Goal: Task Accomplishment & Management: Manage account settings

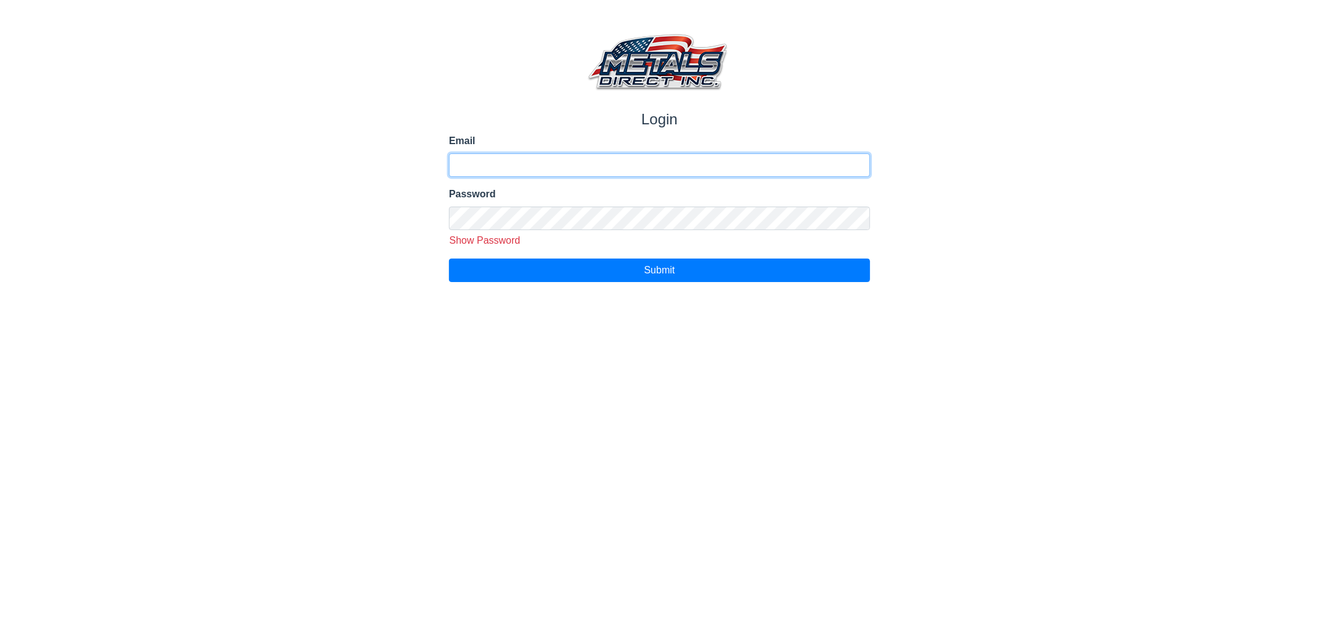
type input "**********"
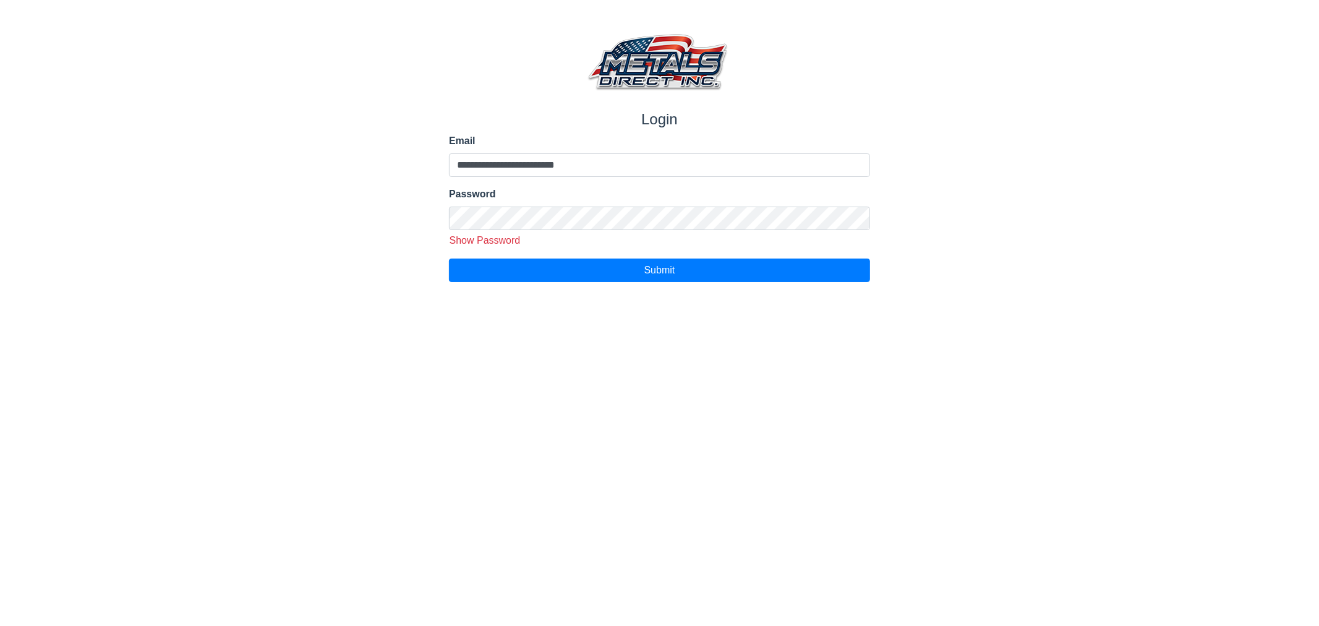
click at [540, 282] on html "**********" at bounding box center [659, 141] width 1319 height 282
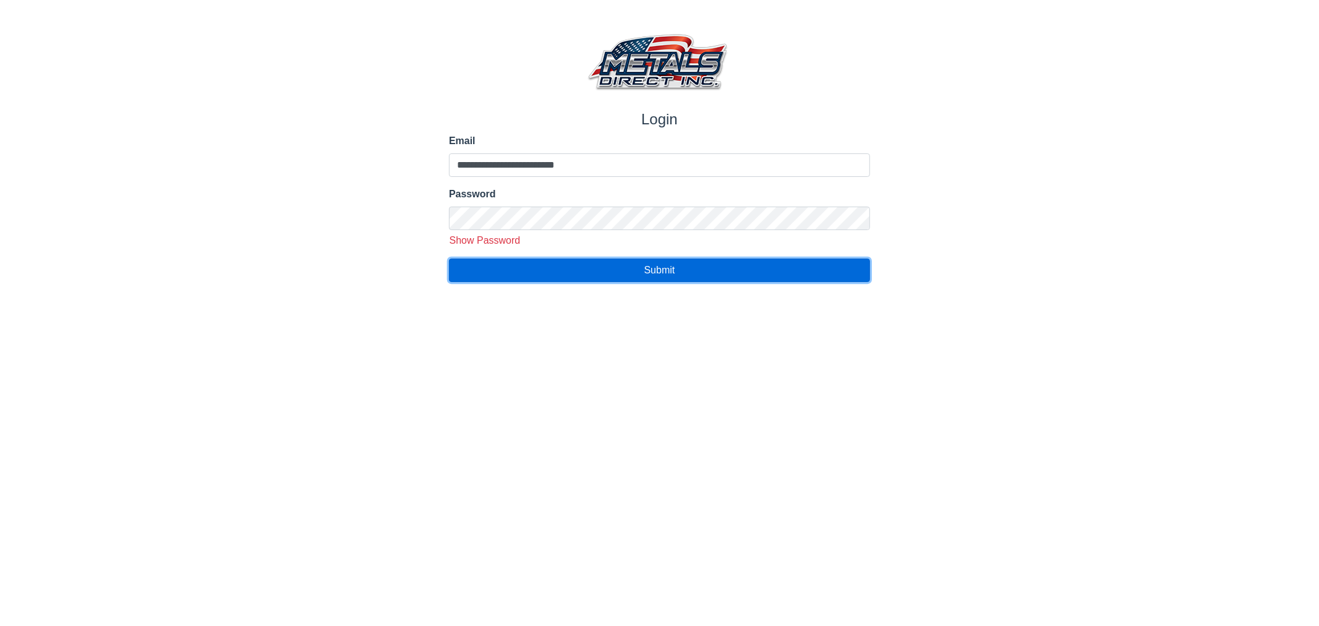
click at [544, 275] on button "Submit" at bounding box center [659, 269] width 421 height 23
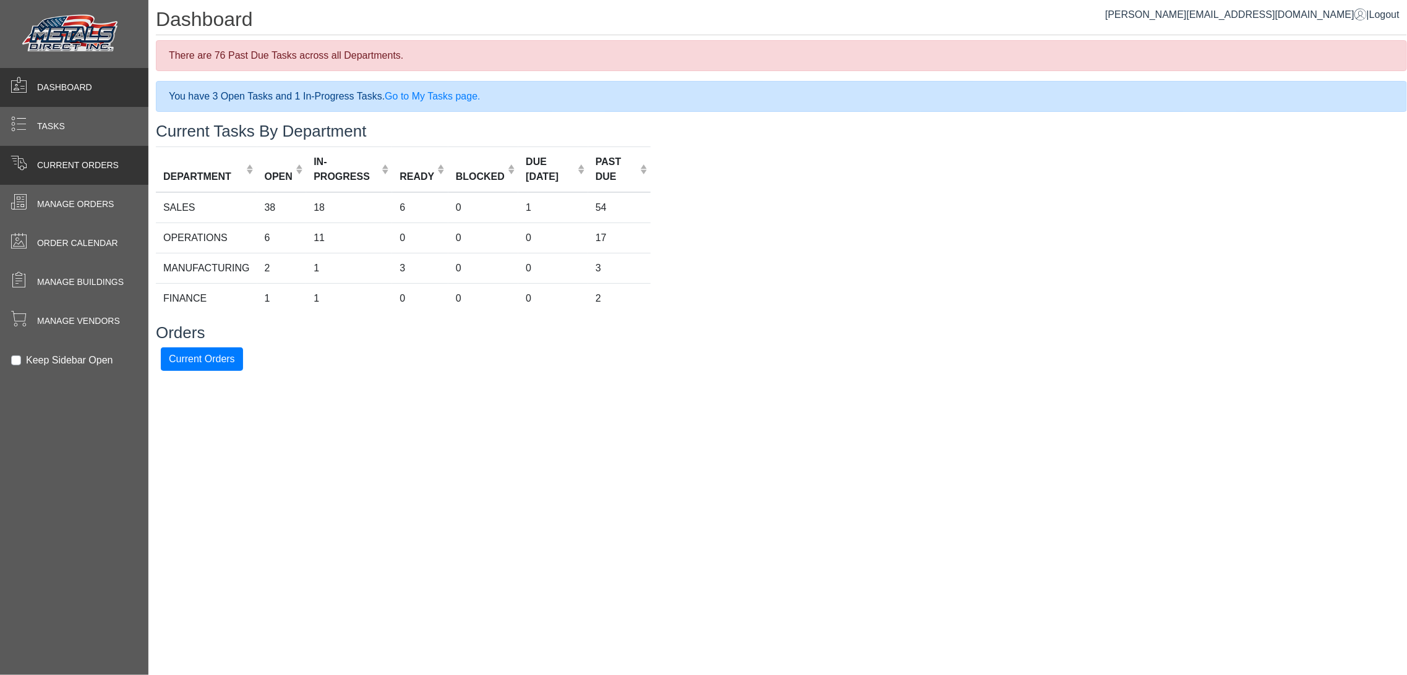
click at [33, 162] on span at bounding box center [18, 165] width 37 height 24
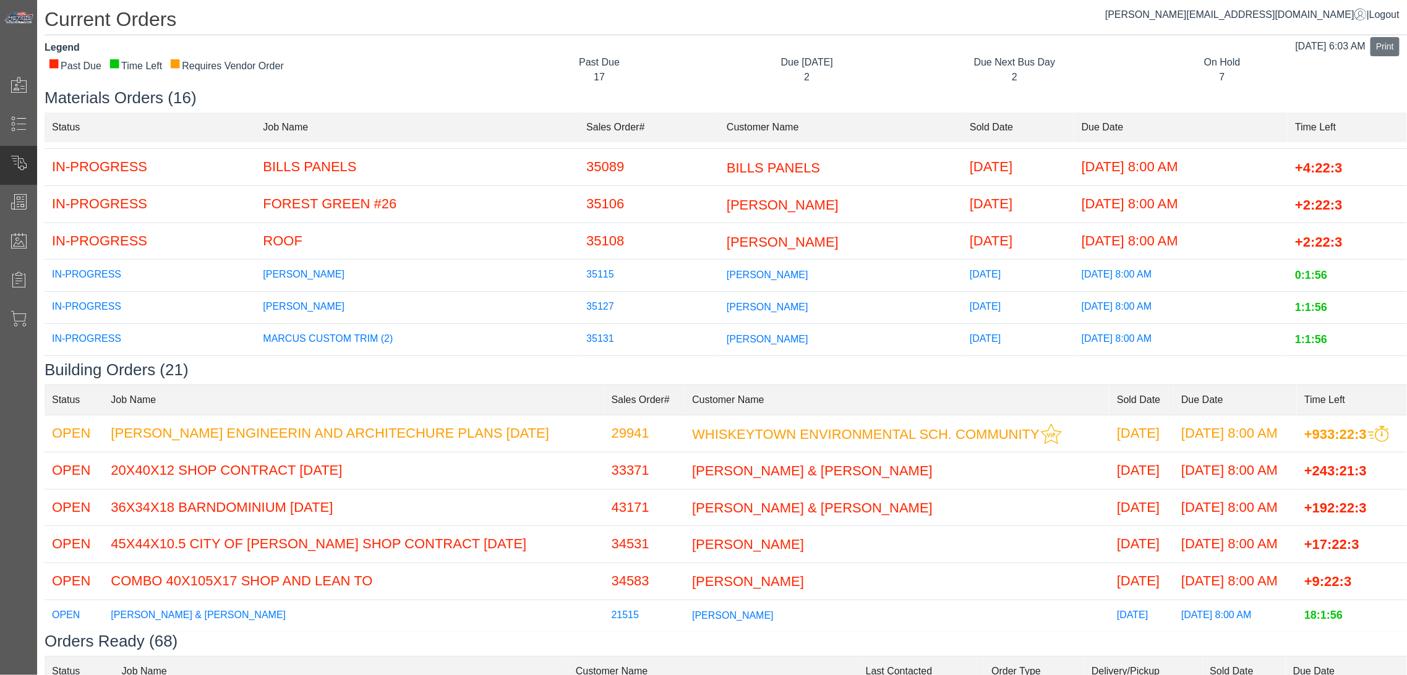
scroll to position [137, 0]
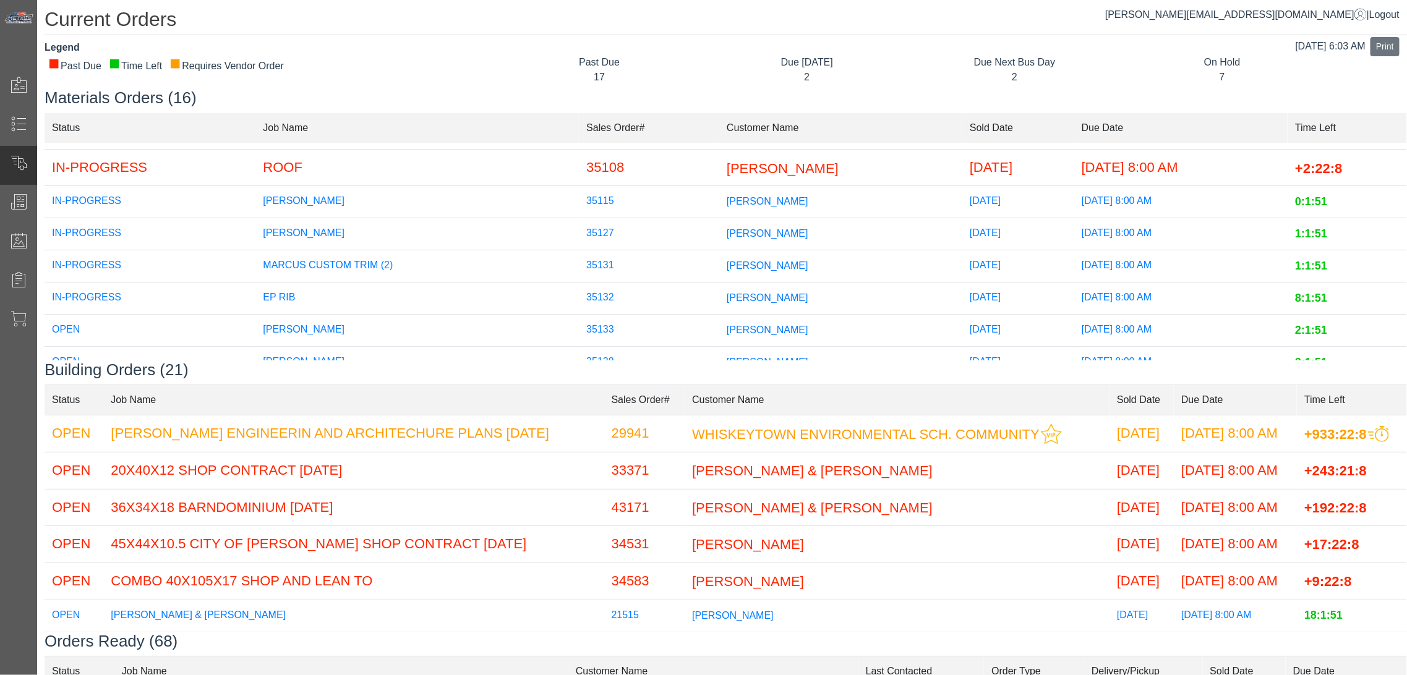
drag, startPoint x: 715, startPoint y: 101, endPoint x: 717, endPoint y: 94, distance: 7.6
click at [715, 100] on h3 "Materials Orders (16)" at bounding box center [726, 97] width 1362 height 19
click at [745, 183] on td "[PERSON_NAME]" at bounding box center [840, 167] width 243 height 37
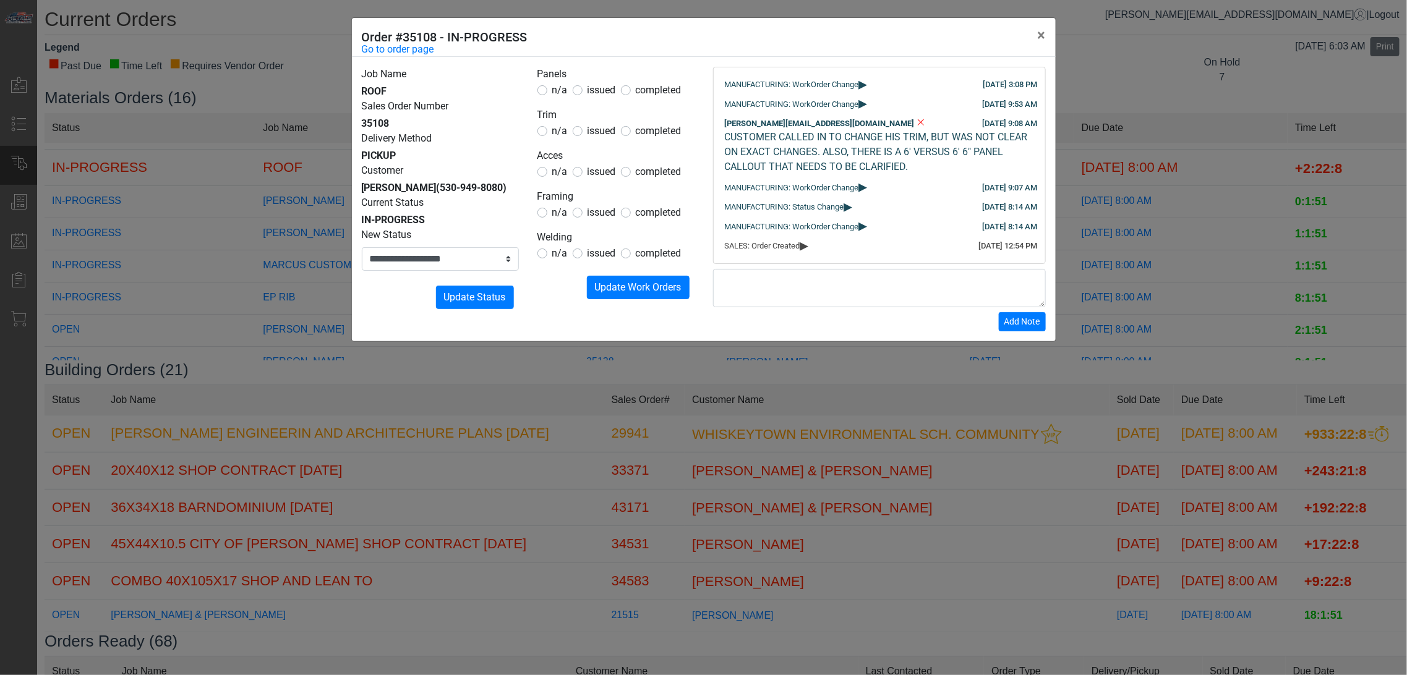
click at [1082, 87] on div "**********" at bounding box center [703, 337] width 1407 height 675
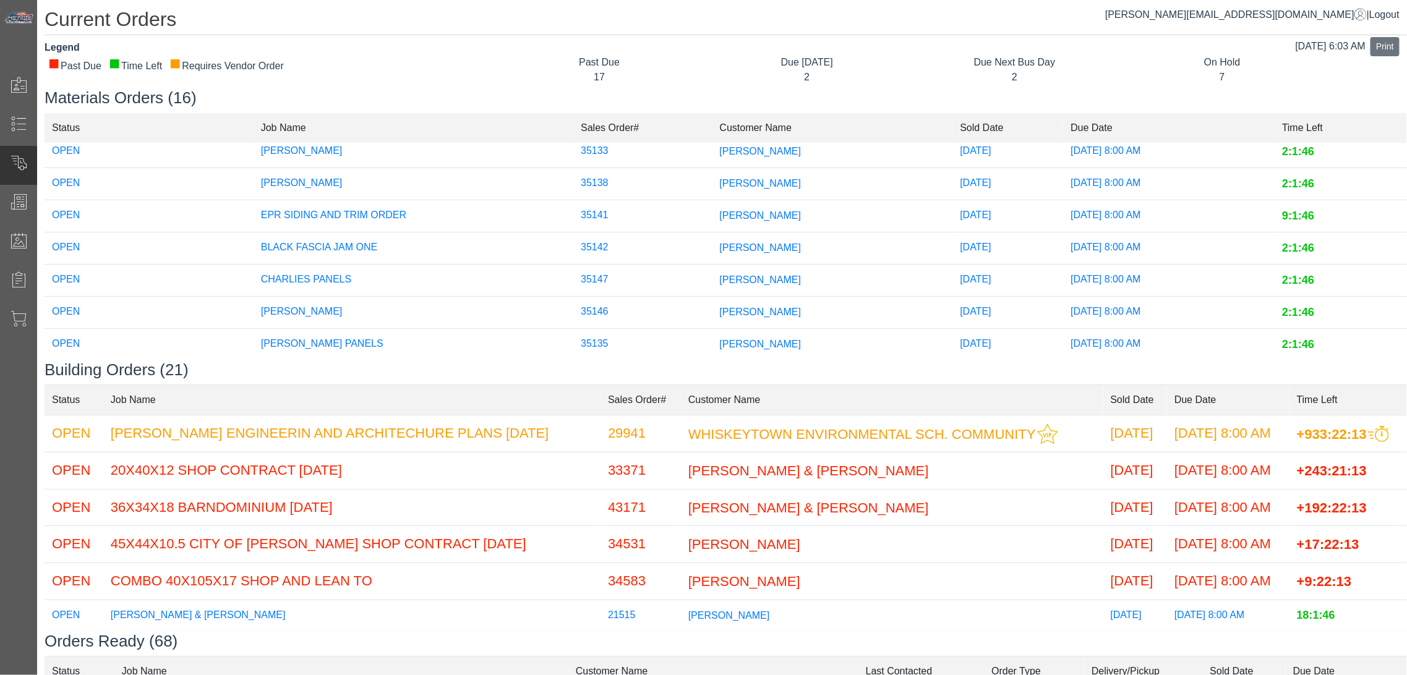
scroll to position [336, 0]
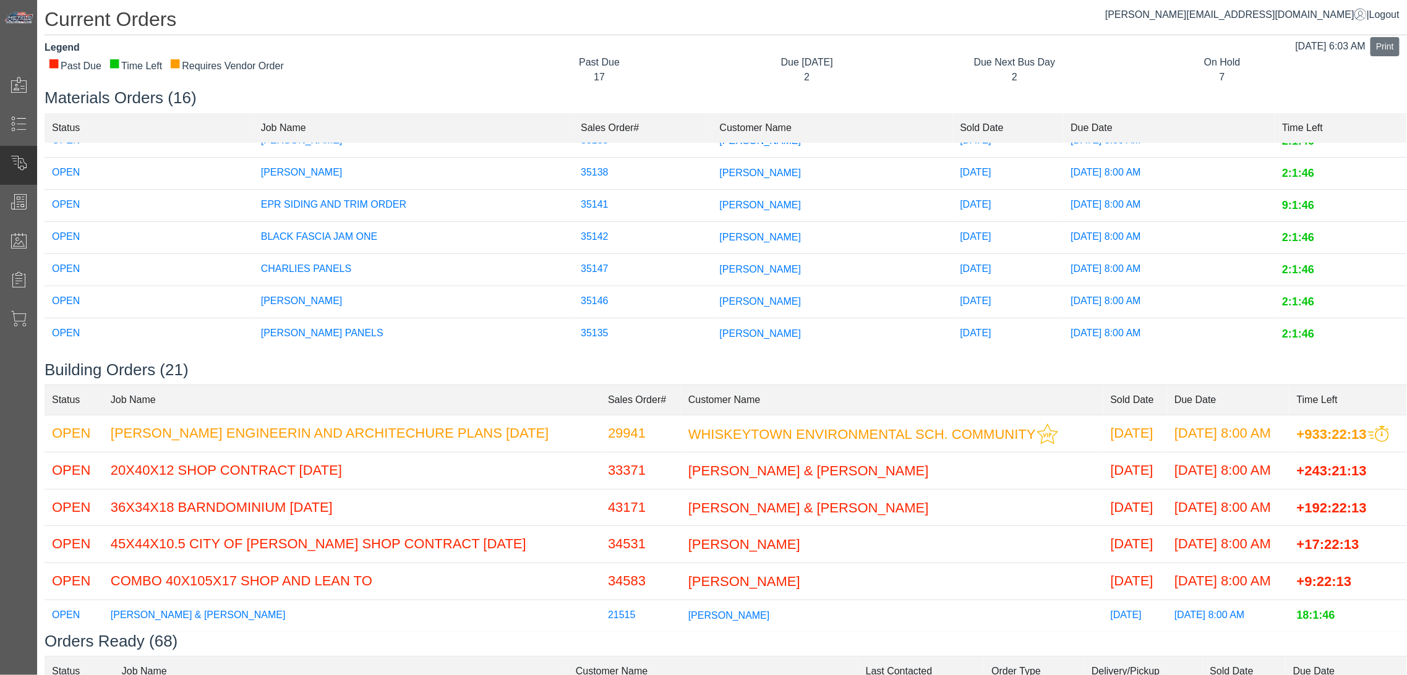
click at [720, 328] on span "[PERSON_NAME]" at bounding box center [761, 333] width 82 height 11
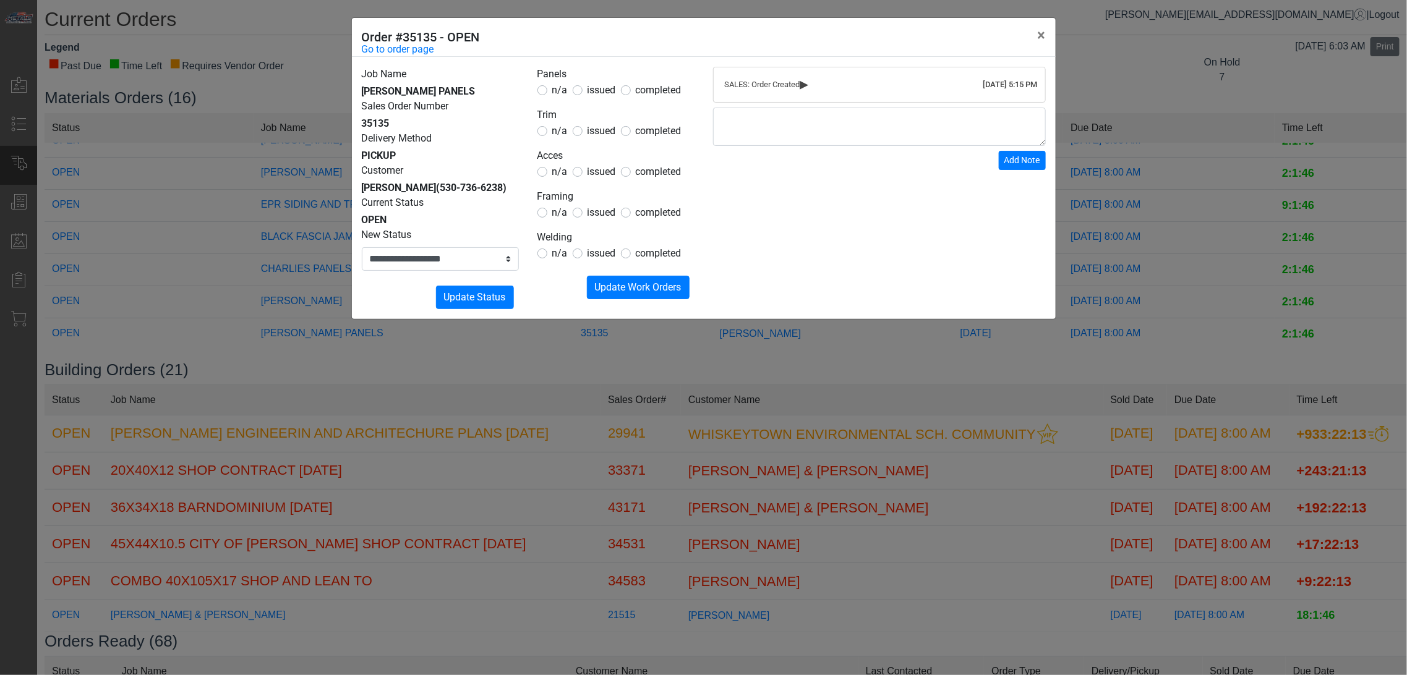
click at [594, 94] on span "issued" at bounding box center [601, 90] width 28 height 12
click at [568, 137] on div "n/a issued completed" at bounding box center [615, 131] width 157 height 15
drag, startPoint x: 565, startPoint y: 133, endPoint x: 555, endPoint y: 157, distance: 26.1
click at [563, 133] on span "n/a" at bounding box center [559, 131] width 15 height 12
drag, startPoint x: 553, startPoint y: 171, endPoint x: 558, endPoint y: 182, distance: 12.2
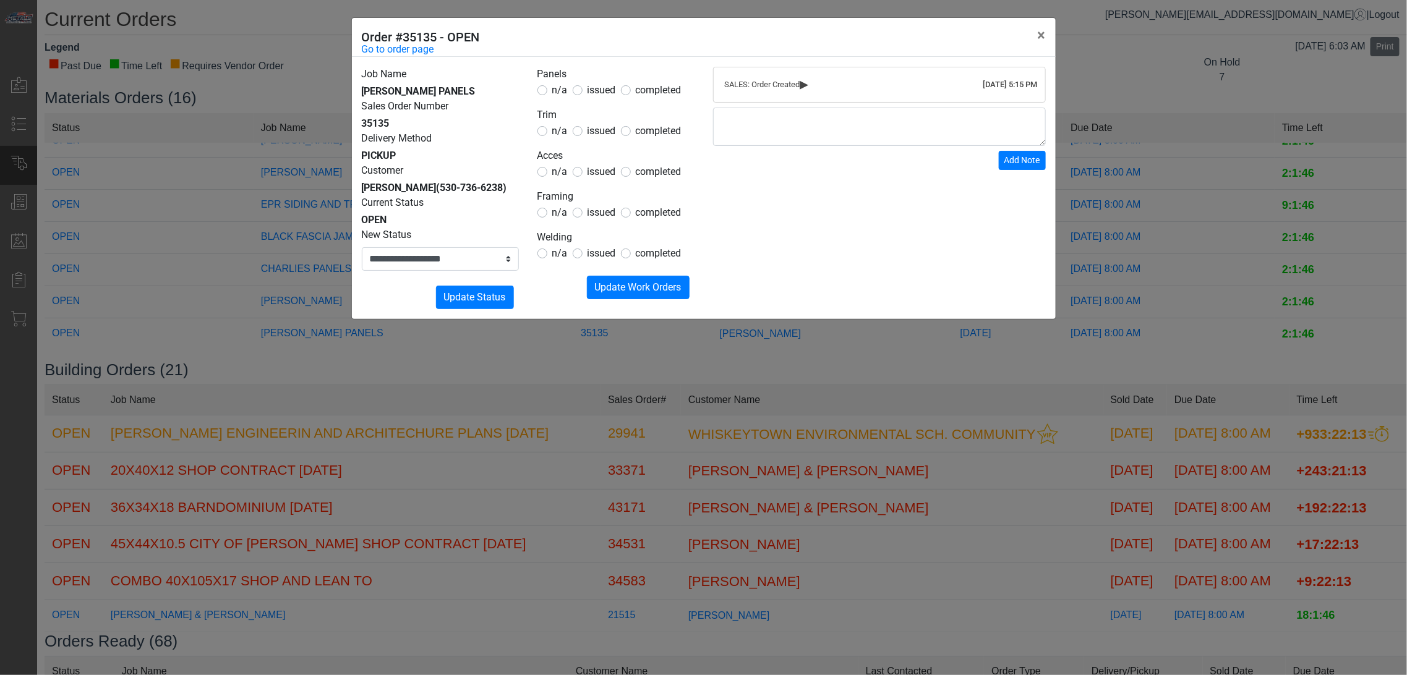
click at [555, 173] on span "n/a" at bounding box center [559, 172] width 15 height 12
click at [558, 213] on span "n/a" at bounding box center [559, 213] width 15 height 12
click at [561, 134] on span "n/a" at bounding box center [559, 131] width 15 height 12
click at [559, 176] on span "n/a" at bounding box center [559, 172] width 15 height 12
click at [560, 255] on span "n/a" at bounding box center [559, 253] width 15 height 12
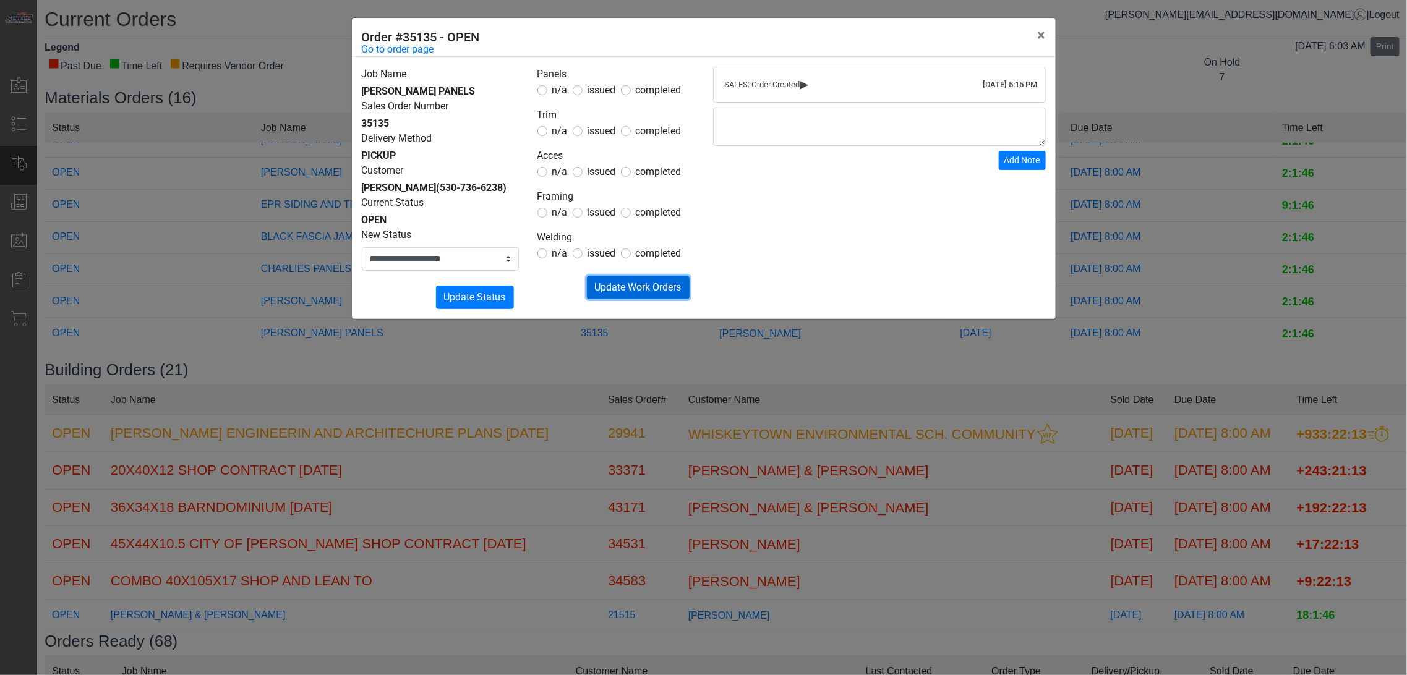
click at [600, 280] on button "Submitting Update Work Orders" at bounding box center [638, 287] width 103 height 23
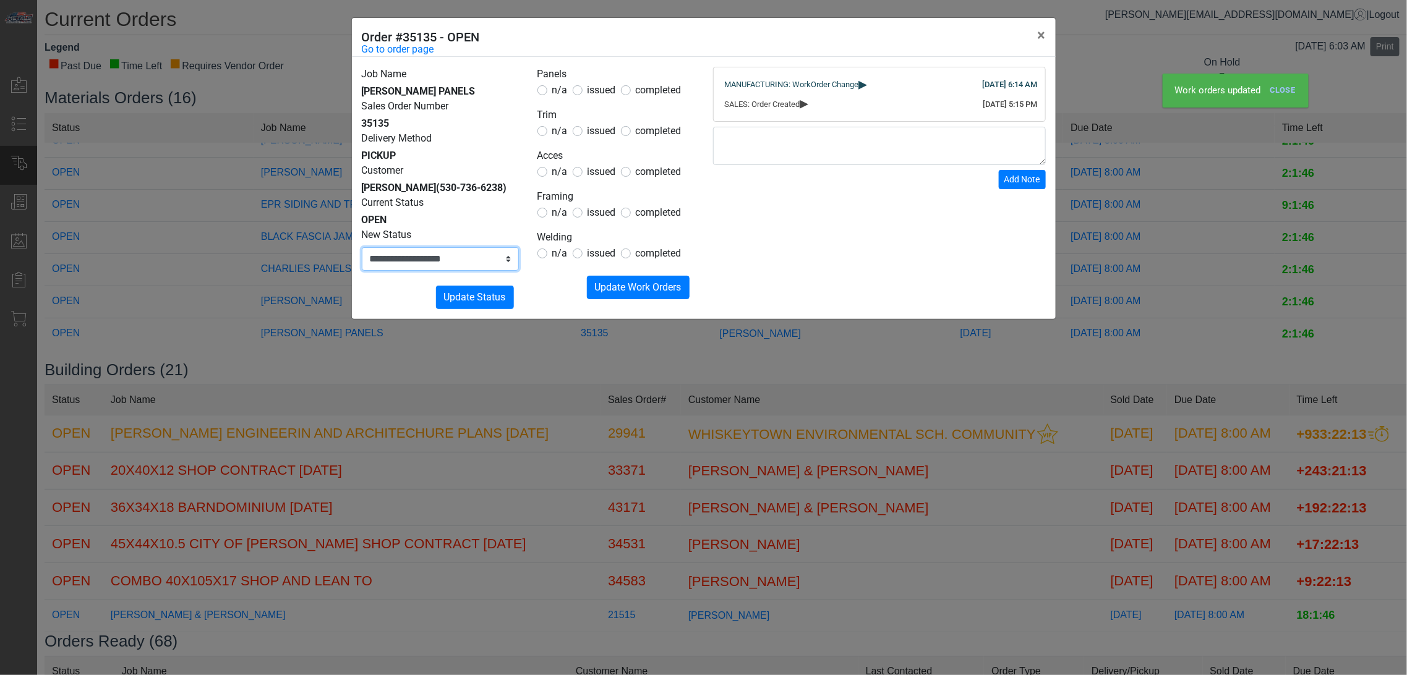
click at [461, 260] on select "**********" at bounding box center [440, 258] width 157 height 23
select select "**********"
click at [362, 247] on select "**********" at bounding box center [440, 258] width 157 height 23
click at [471, 294] on span "Update Status" at bounding box center [475, 297] width 62 height 12
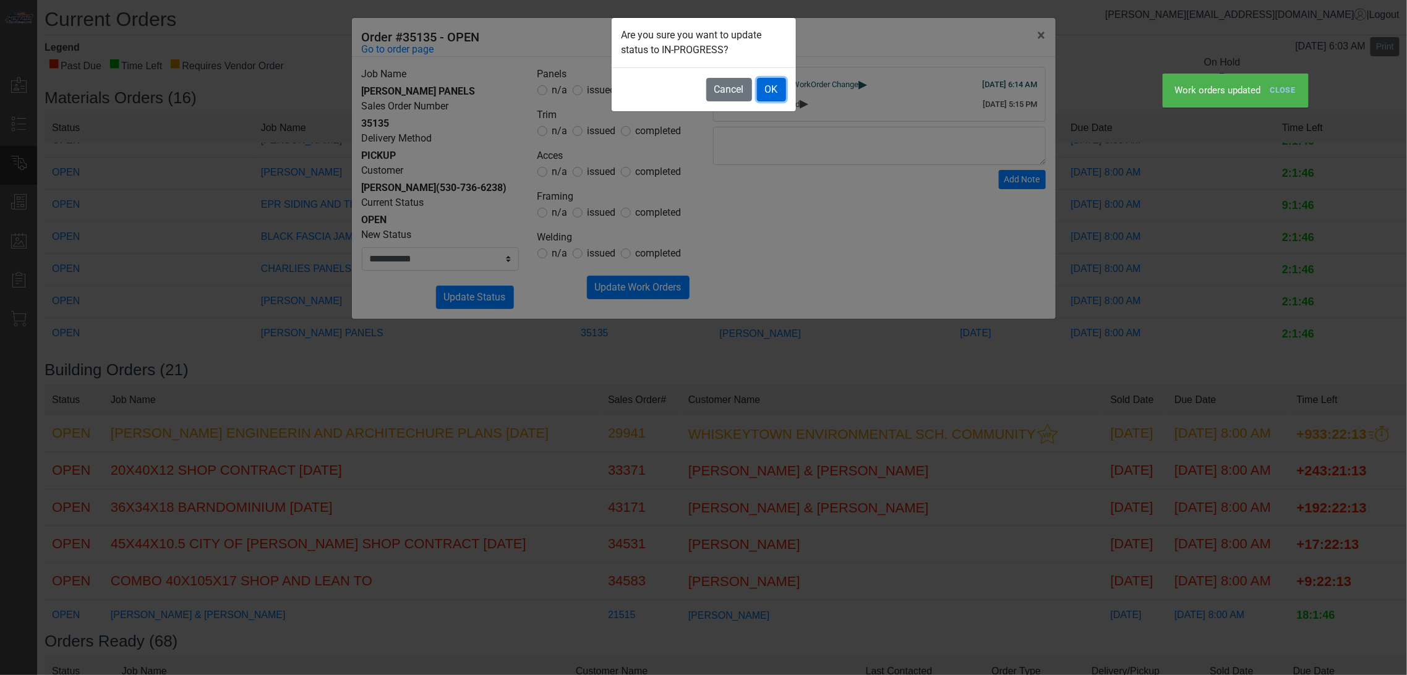
click at [777, 91] on button "OK" at bounding box center [771, 89] width 29 height 23
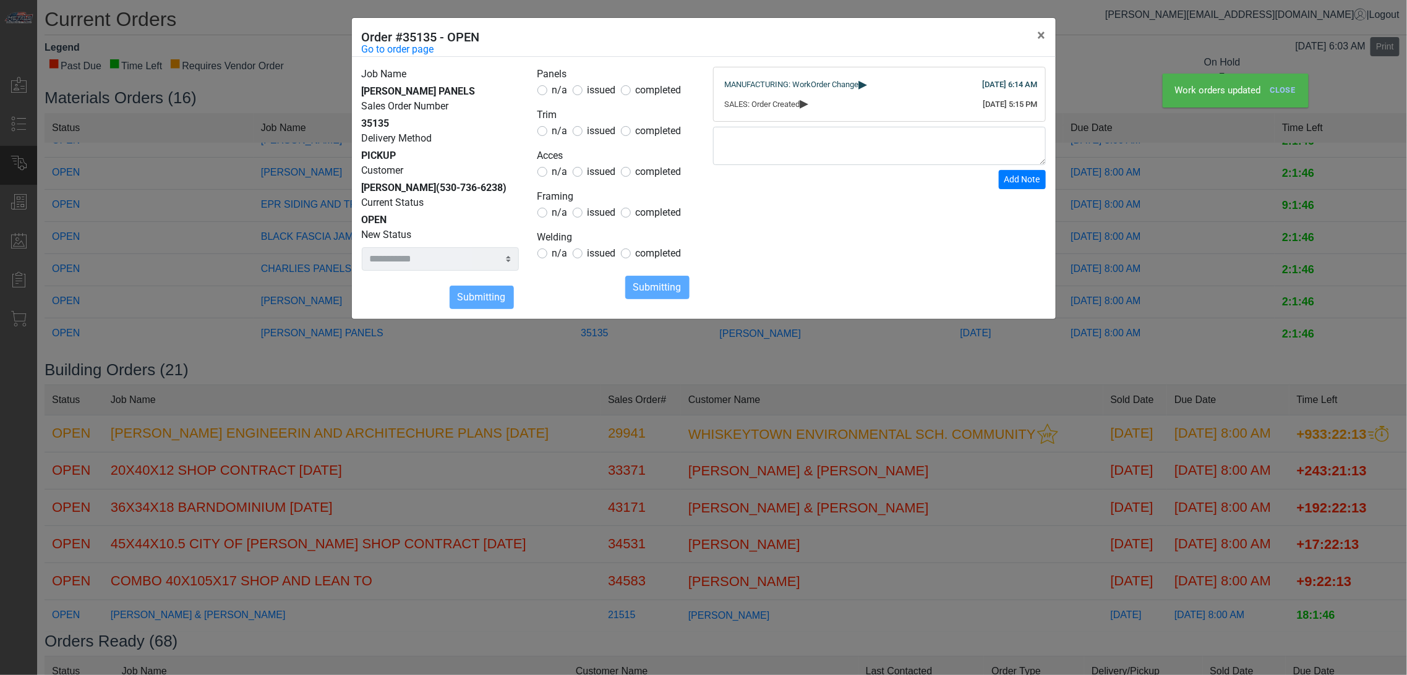
select select
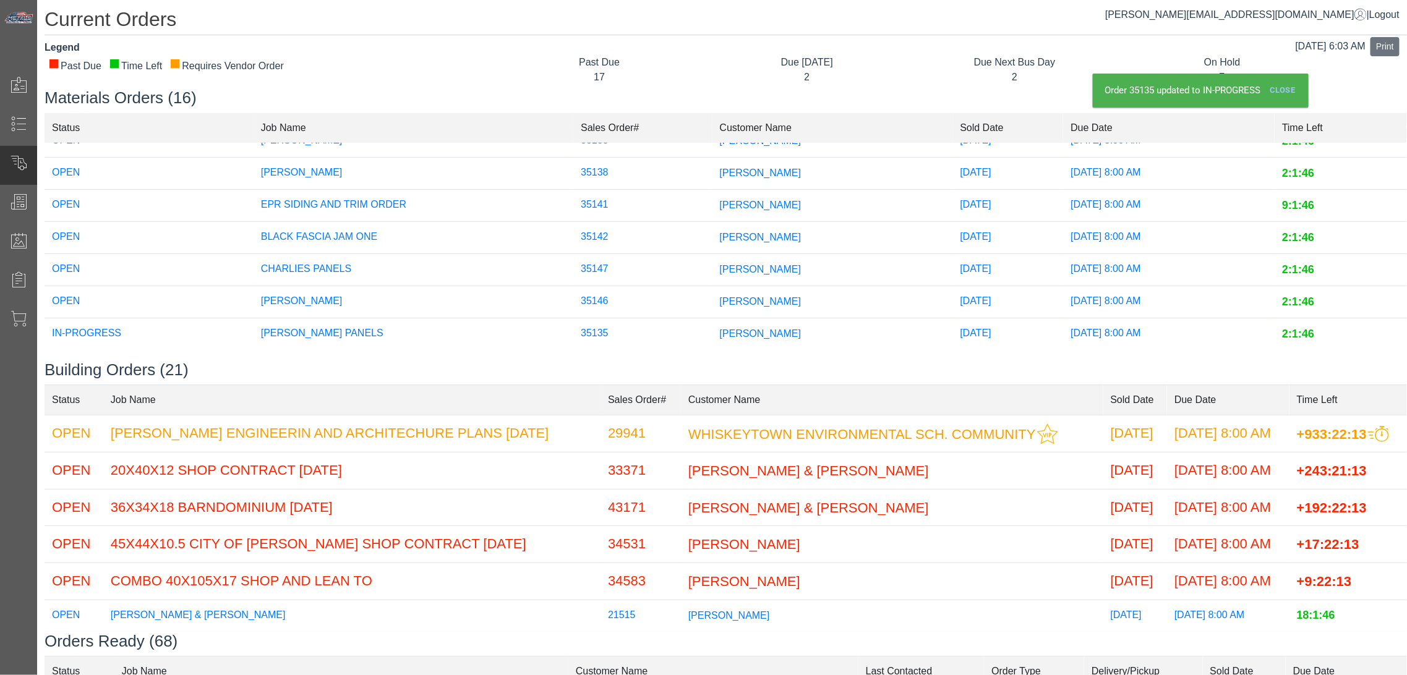
click at [712, 293] on td "[PERSON_NAME]" at bounding box center [832, 302] width 241 height 32
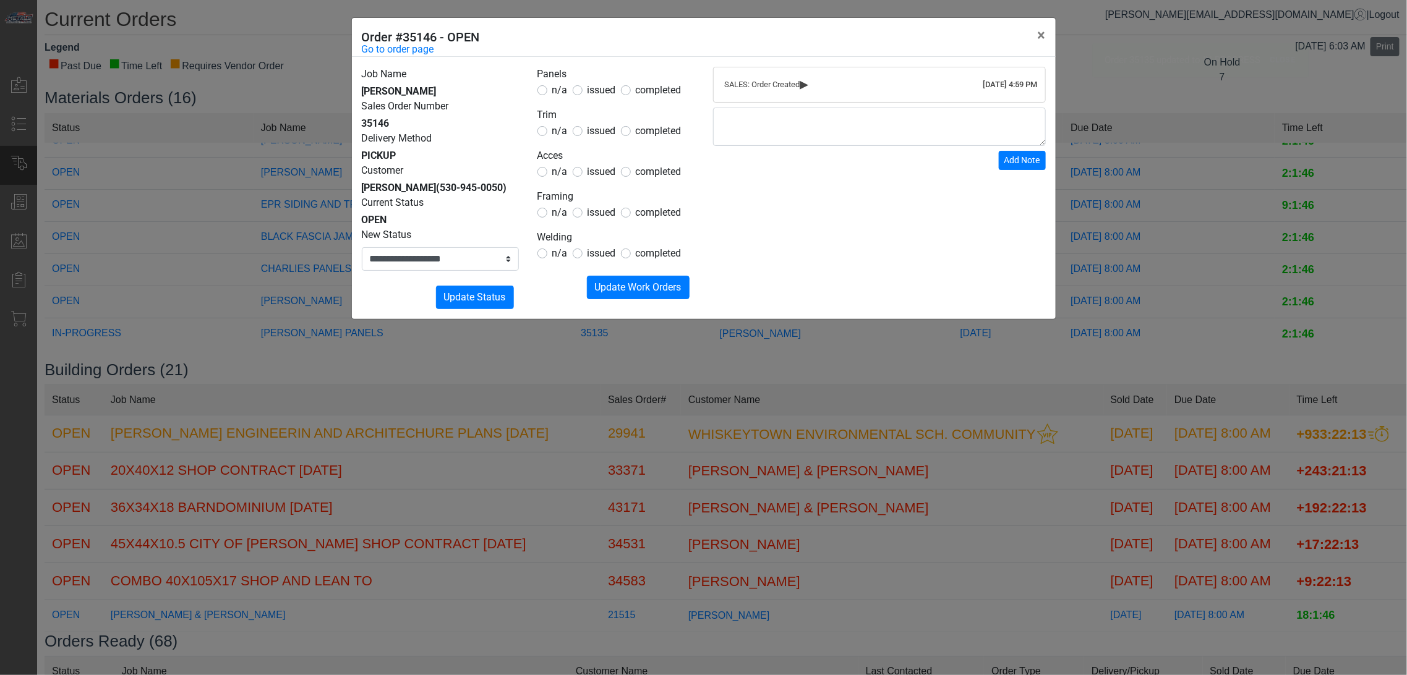
click at [602, 90] on span "issued" at bounding box center [601, 90] width 28 height 12
click at [598, 126] on span "issued" at bounding box center [601, 131] width 28 height 12
click at [600, 171] on span "issued" at bounding box center [601, 172] width 28 height 12
click at [568, 210] on div "n/a issued completed" at bounding box center [615, 212] width 157 height 15
click at [563, 211] on span "n/a" at bounding box center [559, 213] width 15 height 12
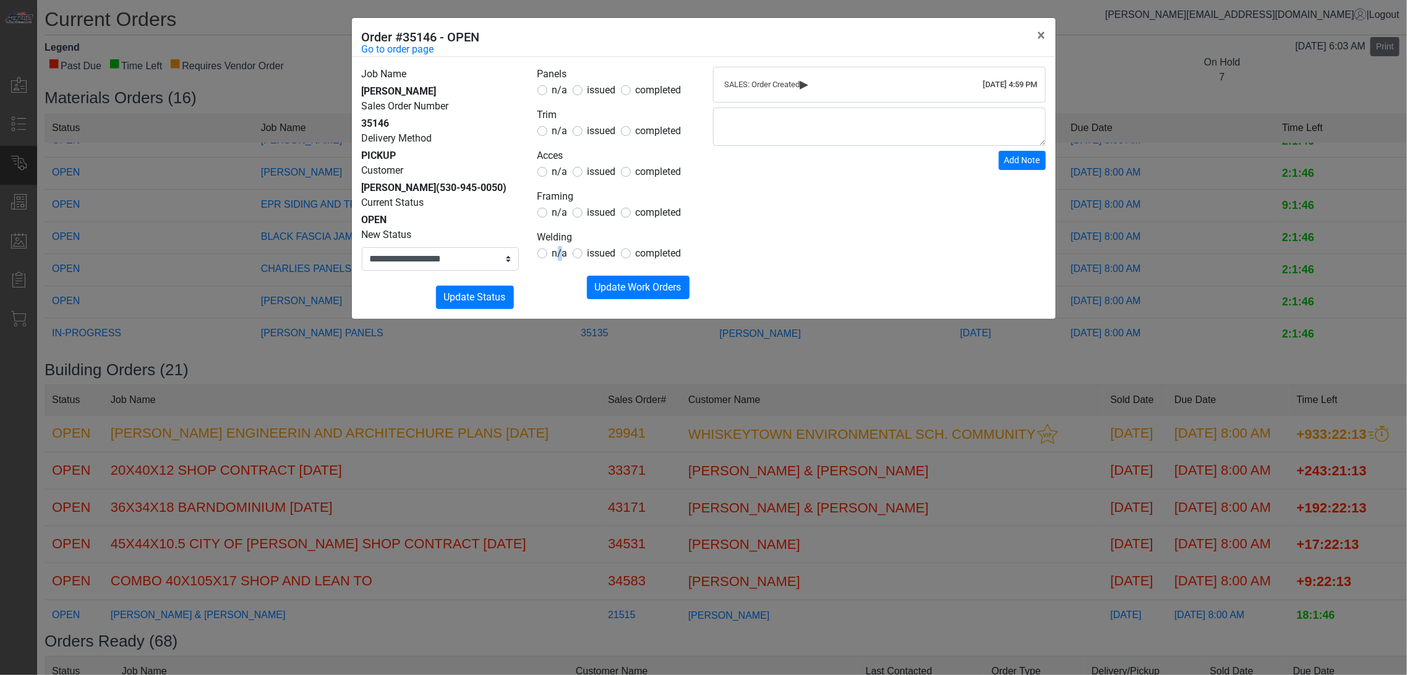
click at [559, 252] on span "n/a" at bounding box center [559, 253] width 15 height 12
click at [558, 256] on span "n/a" at bounding box center [559, 253] width 15 height 12
click at [608, 289] on span "Update Work Orders" at bounding box center [638, 287] width 87 height 12
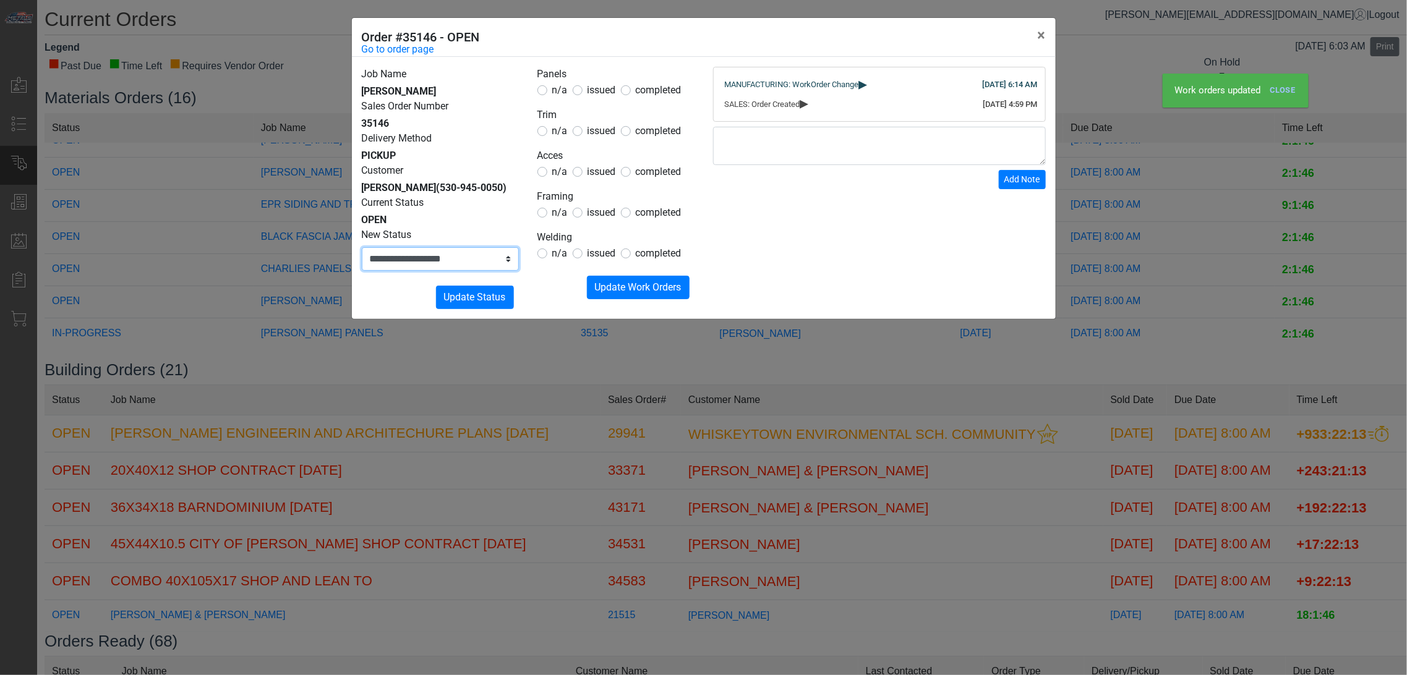
click at [493, 263] on select "**********" at bounding box center [440, 258] width 157 height 23
select select "**********"
click at [362, 247] on select "**********" at bounding box center [440, 258] width 157 height 23
click at [464, 294] on span "Update Status" at bounding box center [475, 297] width 62 height 12
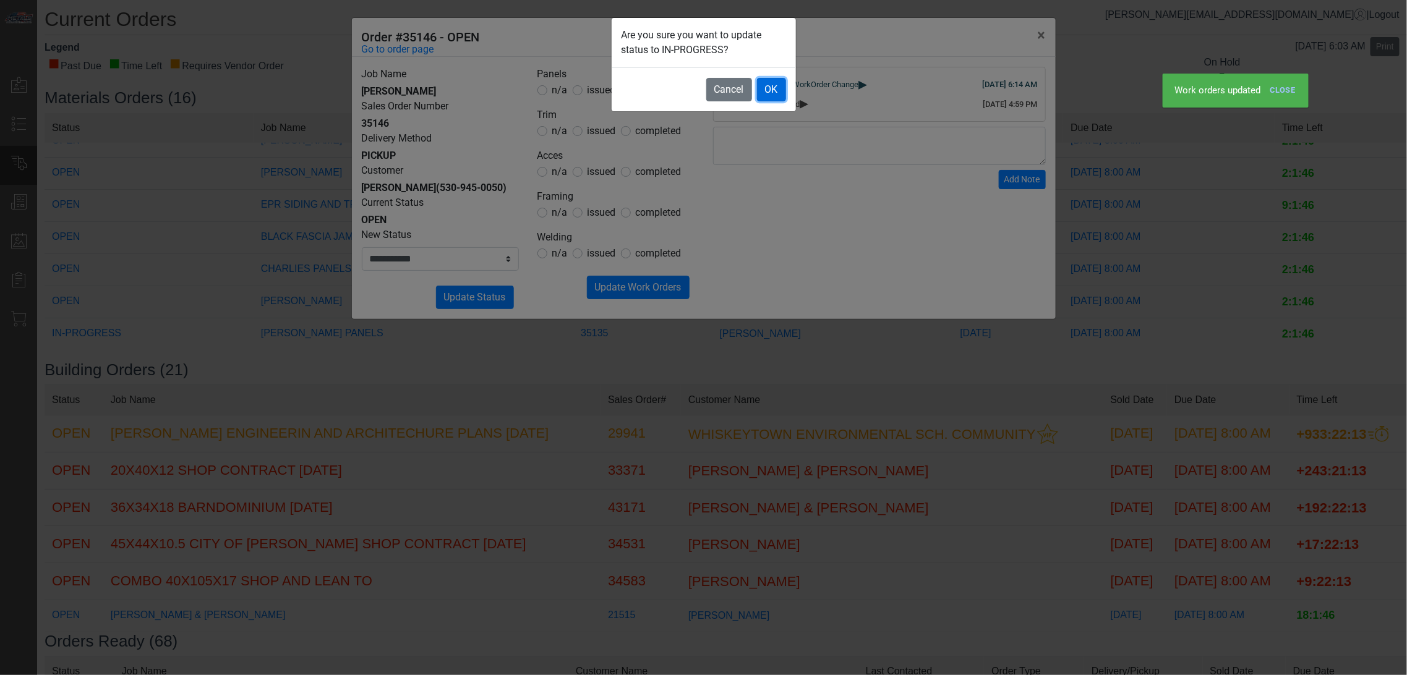
click at [768, 88] on button "OK" at bounding box center [771, 89] width 29 height 23
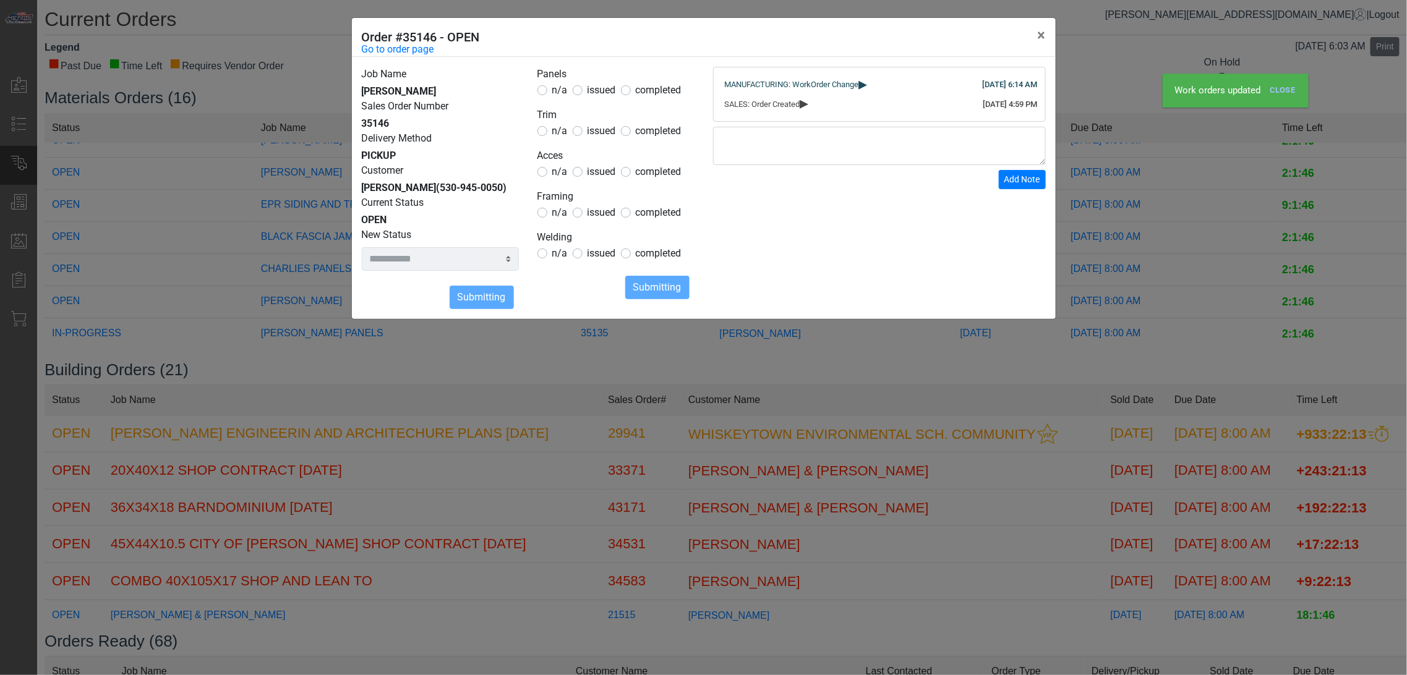
select select
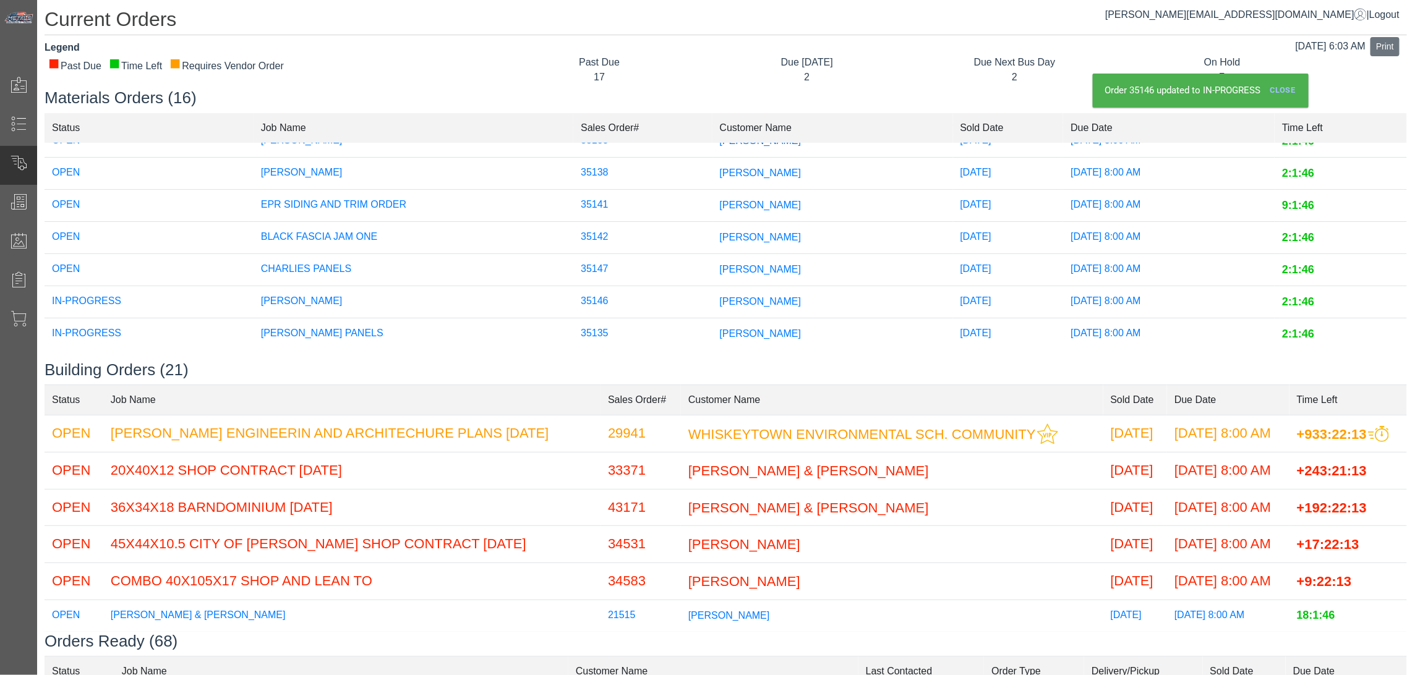
click at [656, 254] on td "35147" at bounding box center [642, 270] width 139 height 32
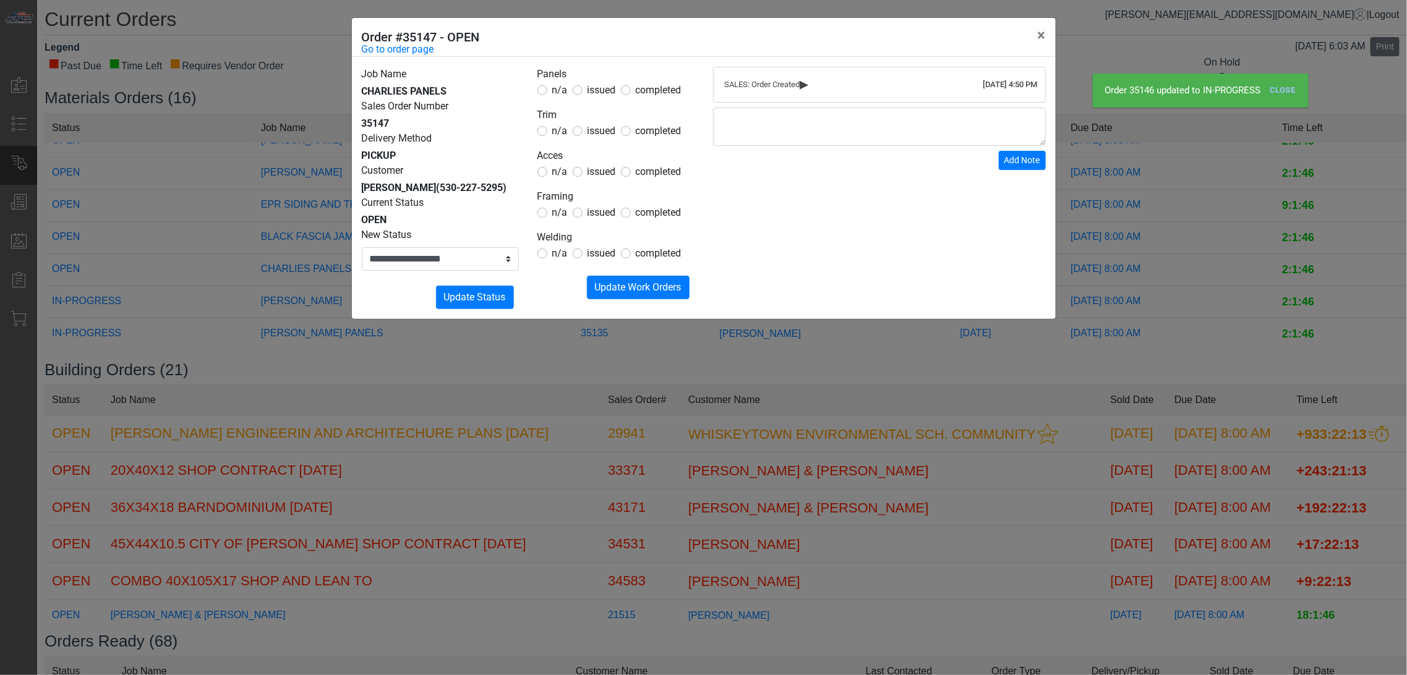
click at [610, 98] on form "Panels n/a issued completed Trim n/a issued completed Acces n/a issued complete…" at bounding box center [615, 183] width 157 height 233
drag, startPoint x: 597, startPoint y: 93, endPoint x: 596, endPoint y: 106, distance: 13.1
click at [597, 95] on span "issued" at bounding box center [601, 90] width 28 height 12
click at [596, 127] on span "issued" at bounding box center [601, 131] width 28 height 12
drag, startPoint x: 592, startPoint y: 163, endPoint x: 592, endPoint y: 170, distance: 7.4
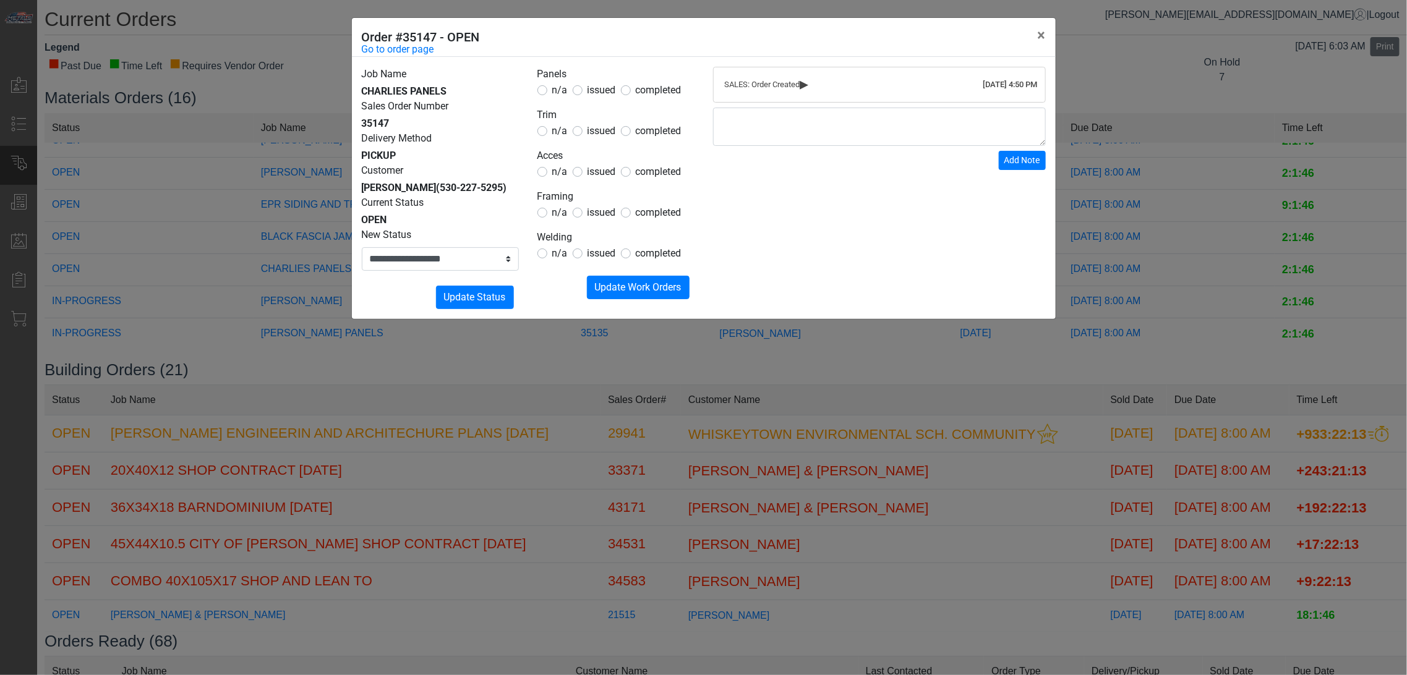
click at [592, 163] on legend "Acces" at bounding box center [615, 156] width 157 height 16
click at [592, 171] on span "issued" at bounding box center [601, 172] width 28 height 12
drag, startPoint x: 561, startPoint y: 213, endPoint x: 560, endPoint y: 240, distance: 27.2
click at [560, 213] on span "n/a" at bounding box center [559, 213] width 15 height 12
click at [560, 249] on span "n/a" at bounding box center [559, 253] width 15 height 12
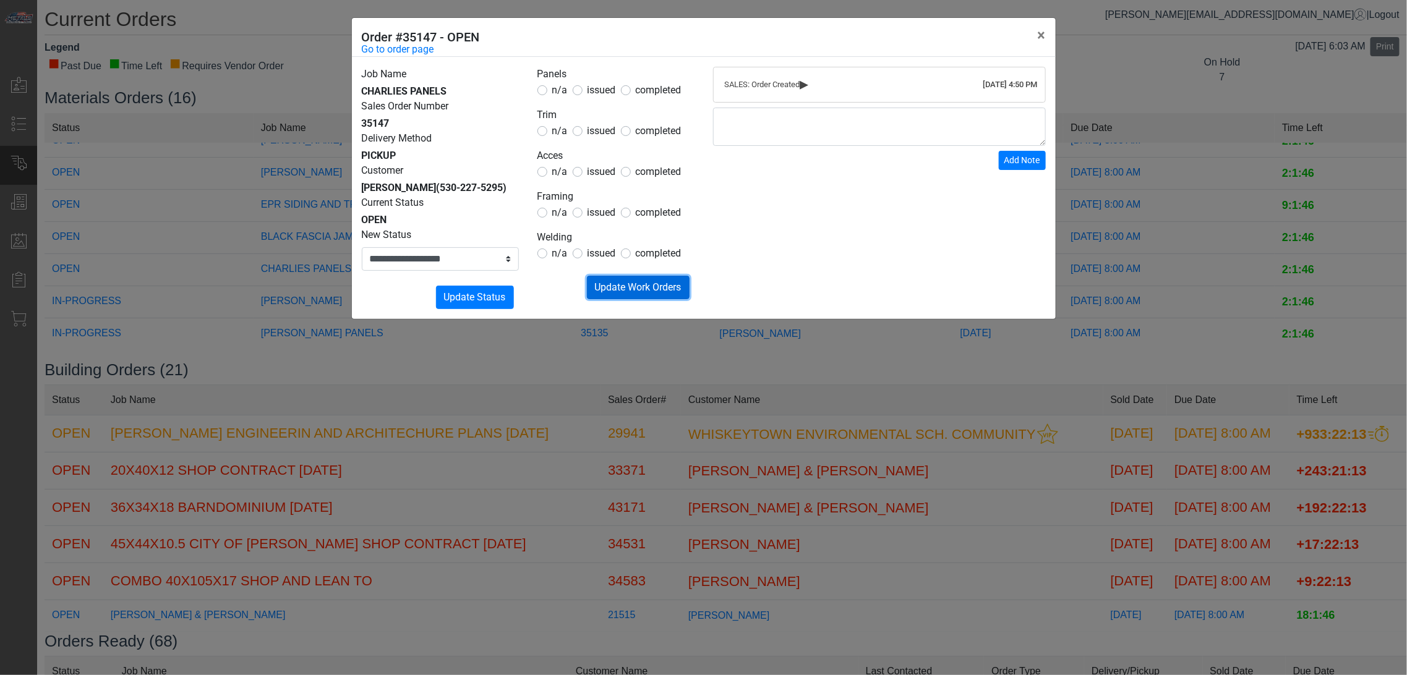
click at [609, 282] on span "Update Work Orders" at bounding box center [638, 287] width 87 height 12
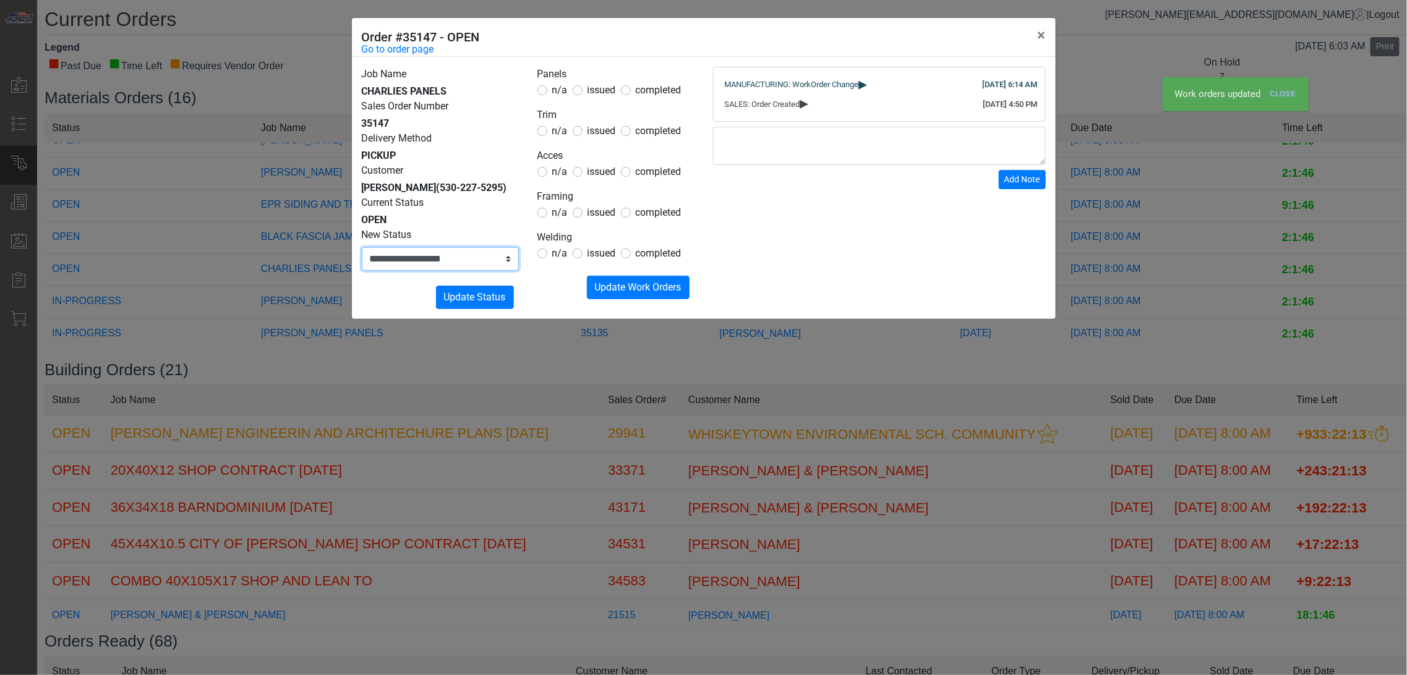
click at [445, 271] on select "**********" at bounding box center [440, 258] width 157 height 23
select select "**********"
click at [362, 262] on select "**********" at bounding box center [440, 258] width 157 height 23
click at [477, 304] on button "Submitting Update Status" at bounding box center [475, 297] width 78 height 23
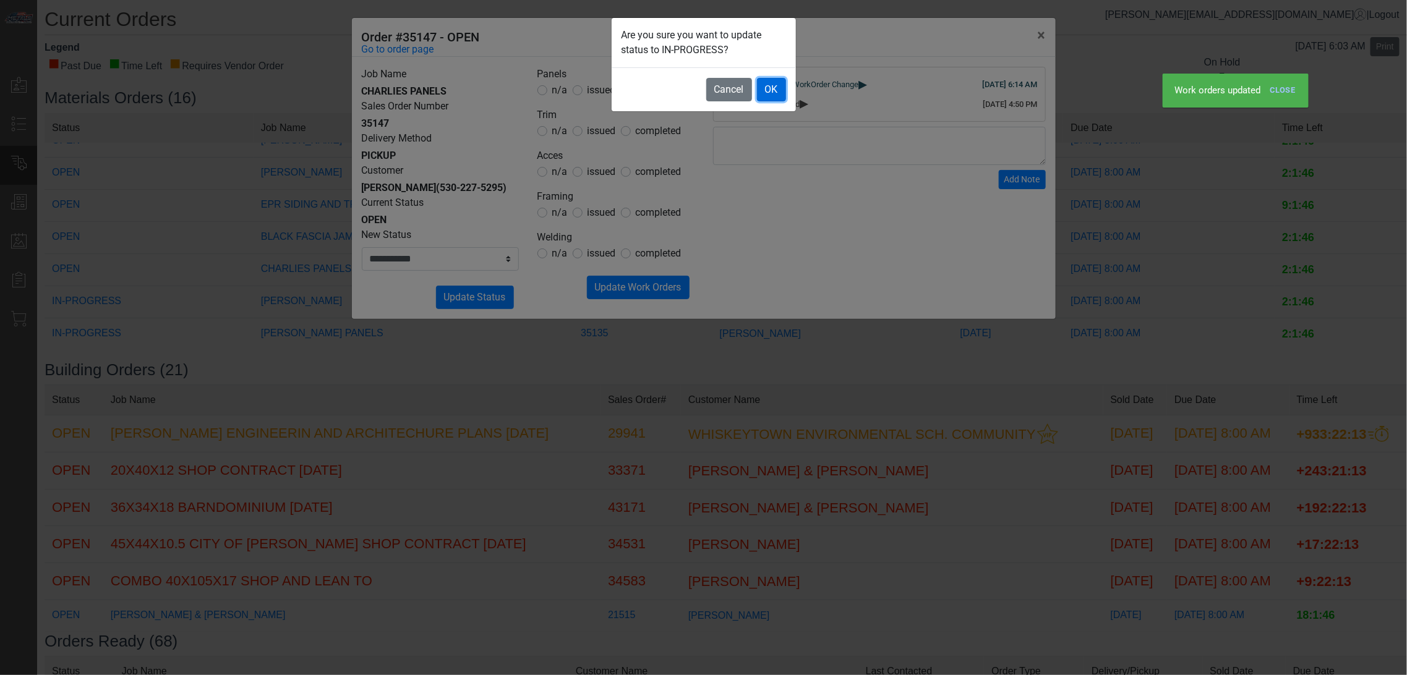
click at [769, 91] on button "OK" at bounding box center [771, 89] width 29 height 23
select select
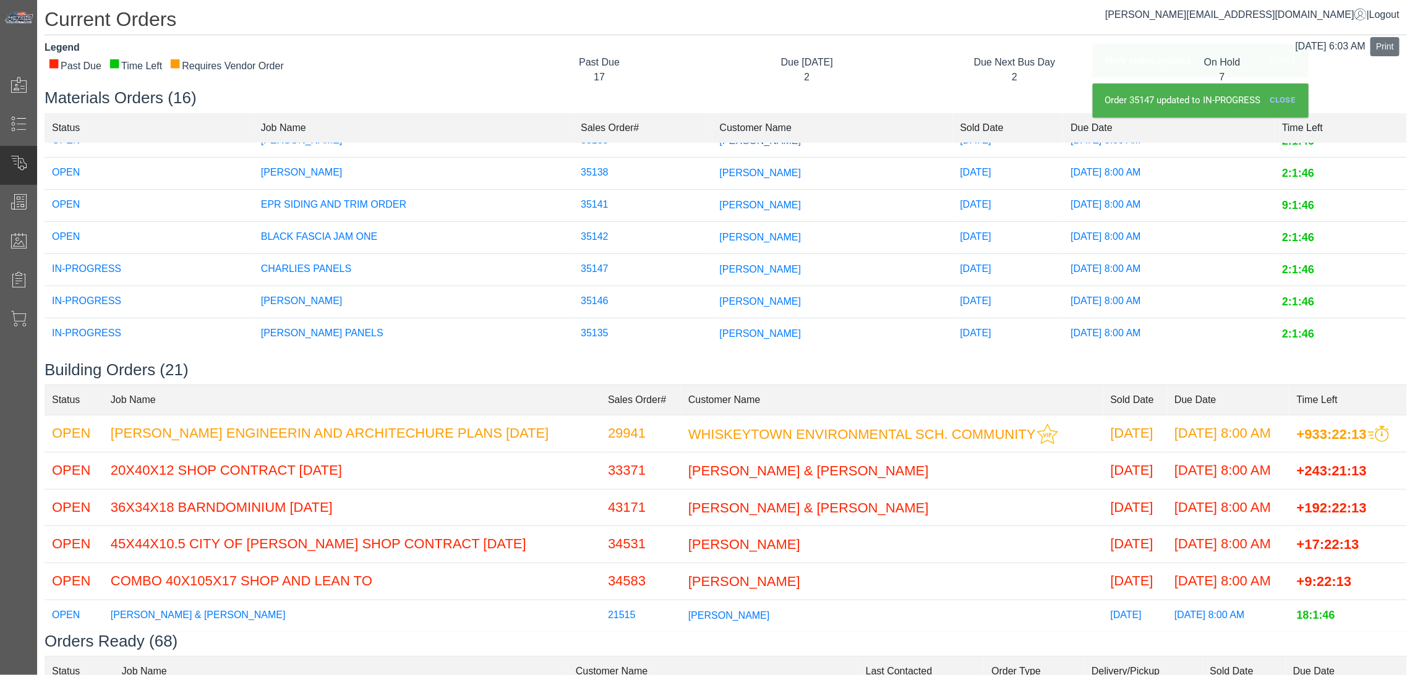
click at [722, 226] on td "[PERSON_NAME]" at bounding box center [832, 238] width 241 height 32
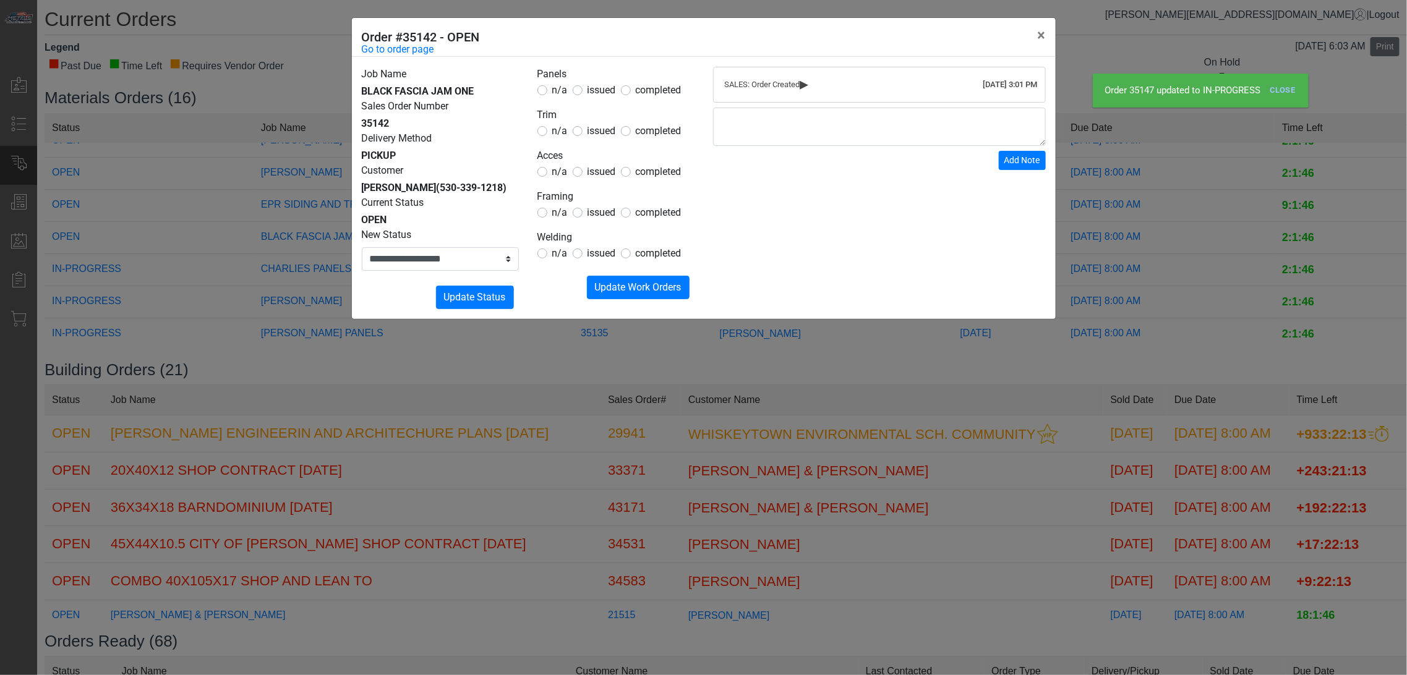
click at [608, 95] on span "issued" at bounding box center [601, 90] width 28 height 12
click at [602, 118] on legend "Trim" at bounding box center [615, 116] width 157 height 16
click at [600, 130] on span "issued" at bounding box center [601, 131] width 28 height 12
click at [559, 95] on span "n/a" at bounding box center [559, 90] width 15 height 12
click at [566, 168] on span "n/a" at bounding box center [559, 172] width 15 height 12
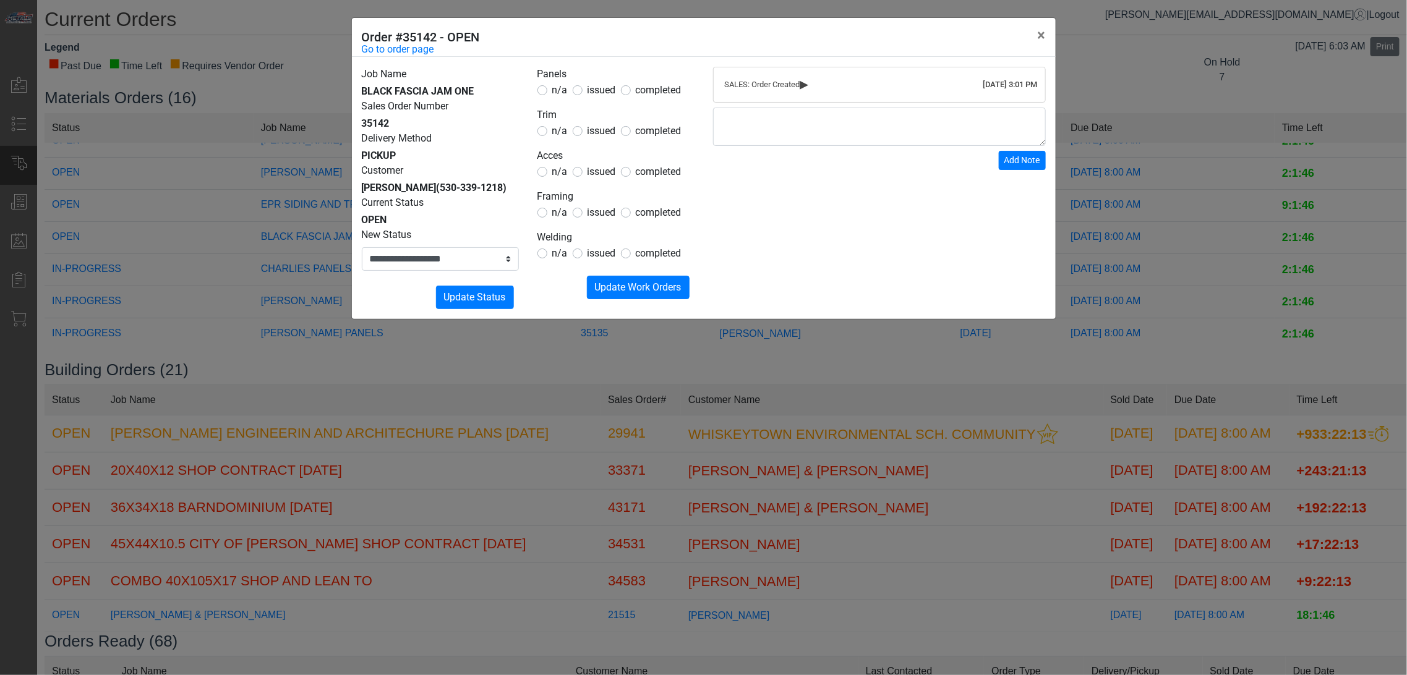
click at [558, 215] on span "n/a" at bounding box center [559, 213] width 15 height 12
click at [553, 252] on span "n/a" at bounding box center [559, 253] width 15 height 12
click at [602, 281] on span "Update Work Orders" at bounding box center [638, 287] width 87 height 12
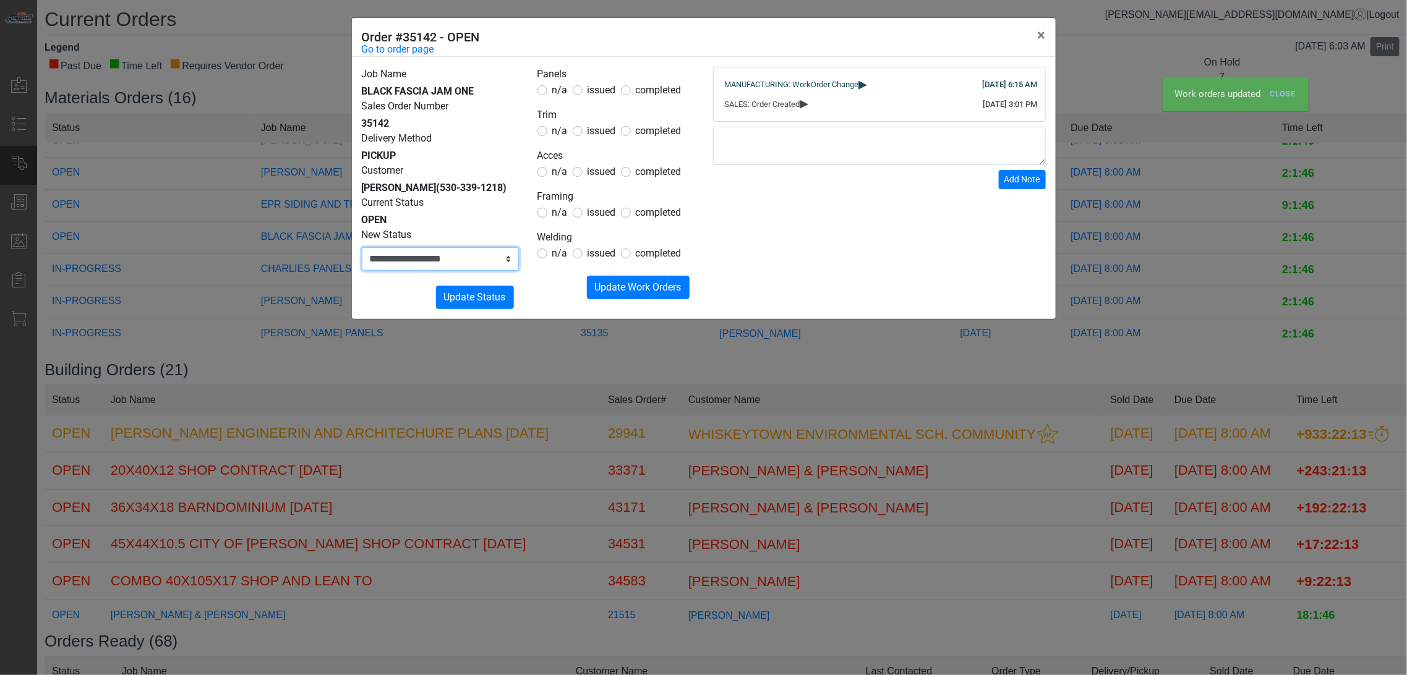
click at [474, 267] on select "**********" at bounding box center [440, 258] width 157 height 23
select select "**********"
click at [362, 247] on select "**********" at bounding box center [440, 258] width 157 height 23
click at [472, 291] on span "Update Status" at bounding box center [475, 297] width 62 height 12
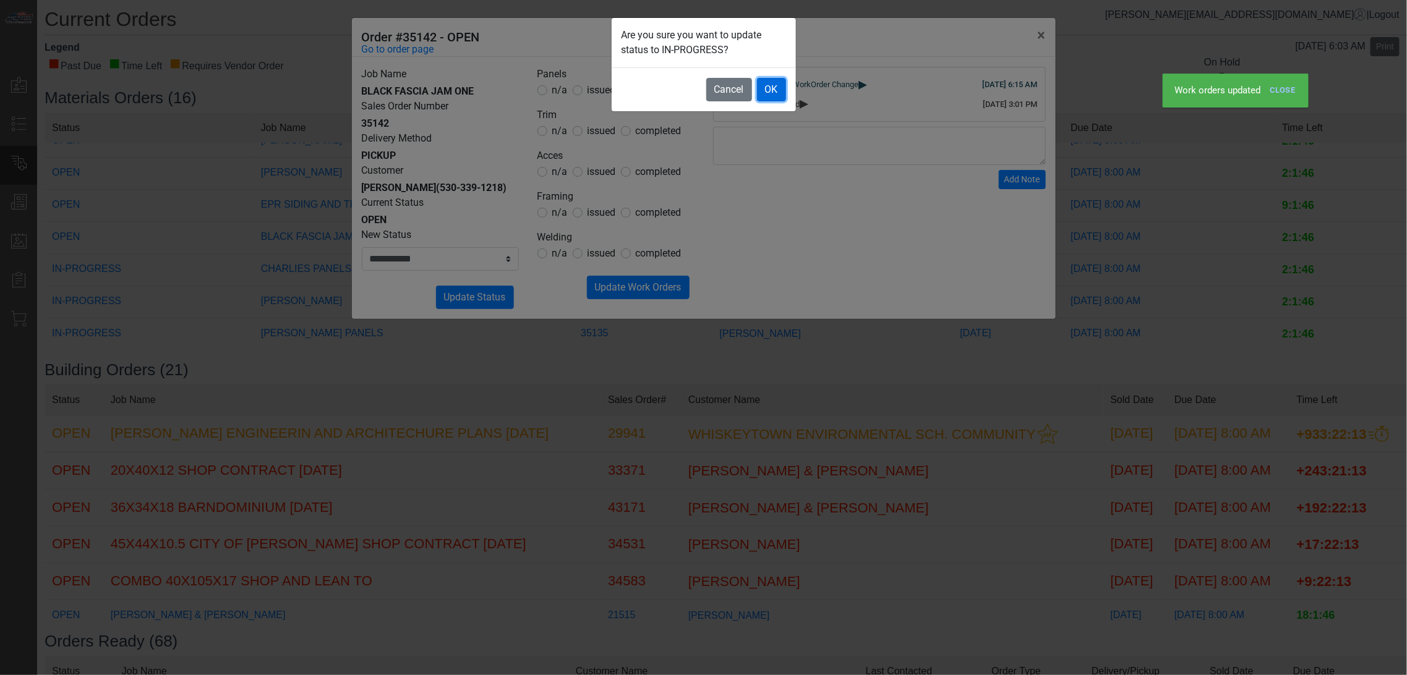
click at [763, 85] on button "OK" at bounding box center [771, 89] width 29 height 23
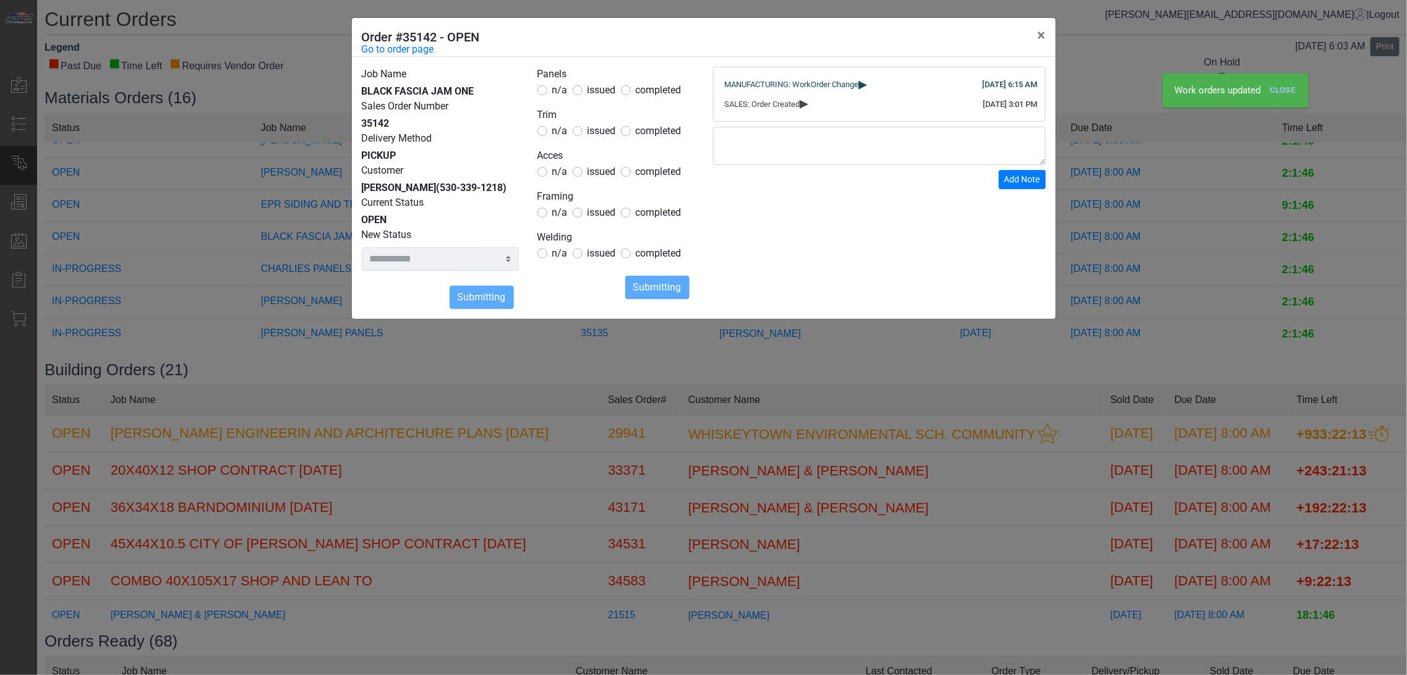
select select
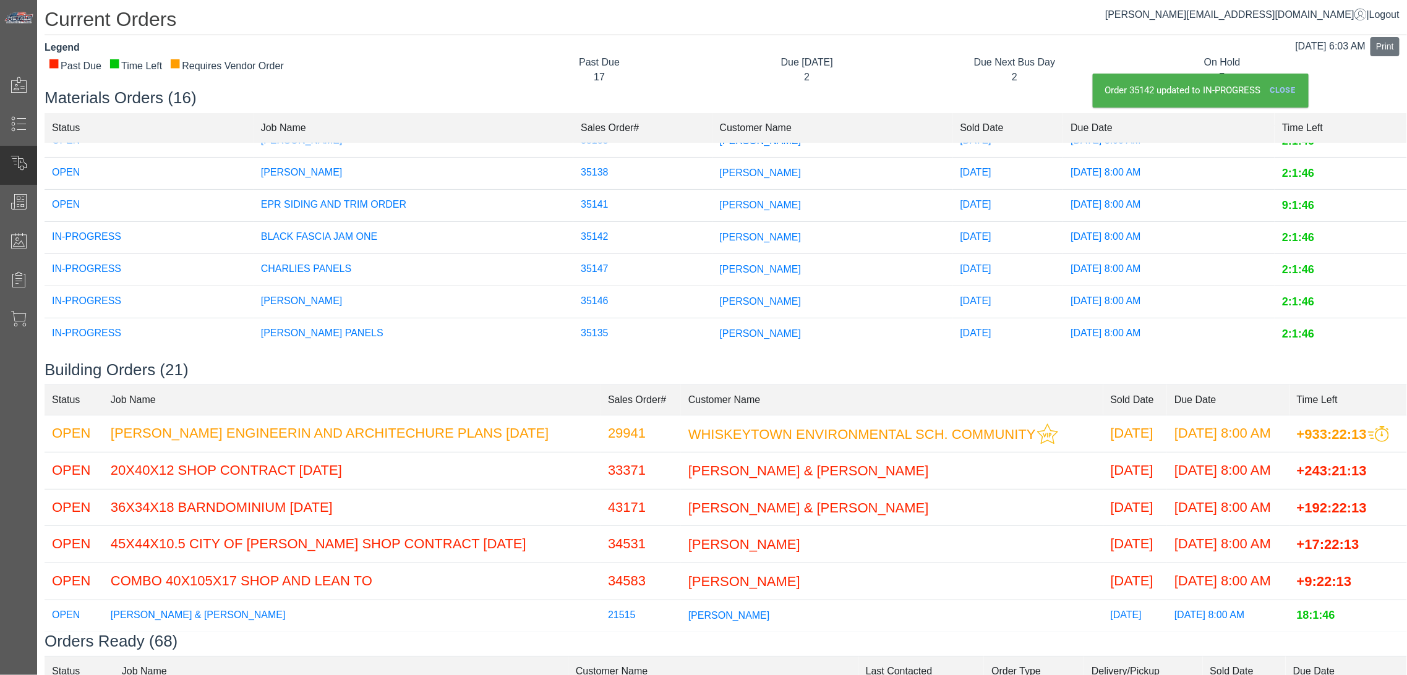
click at [730, 168] on span "[PERSON_NAME]" at bounding box center [761, 173] width 82 height 11
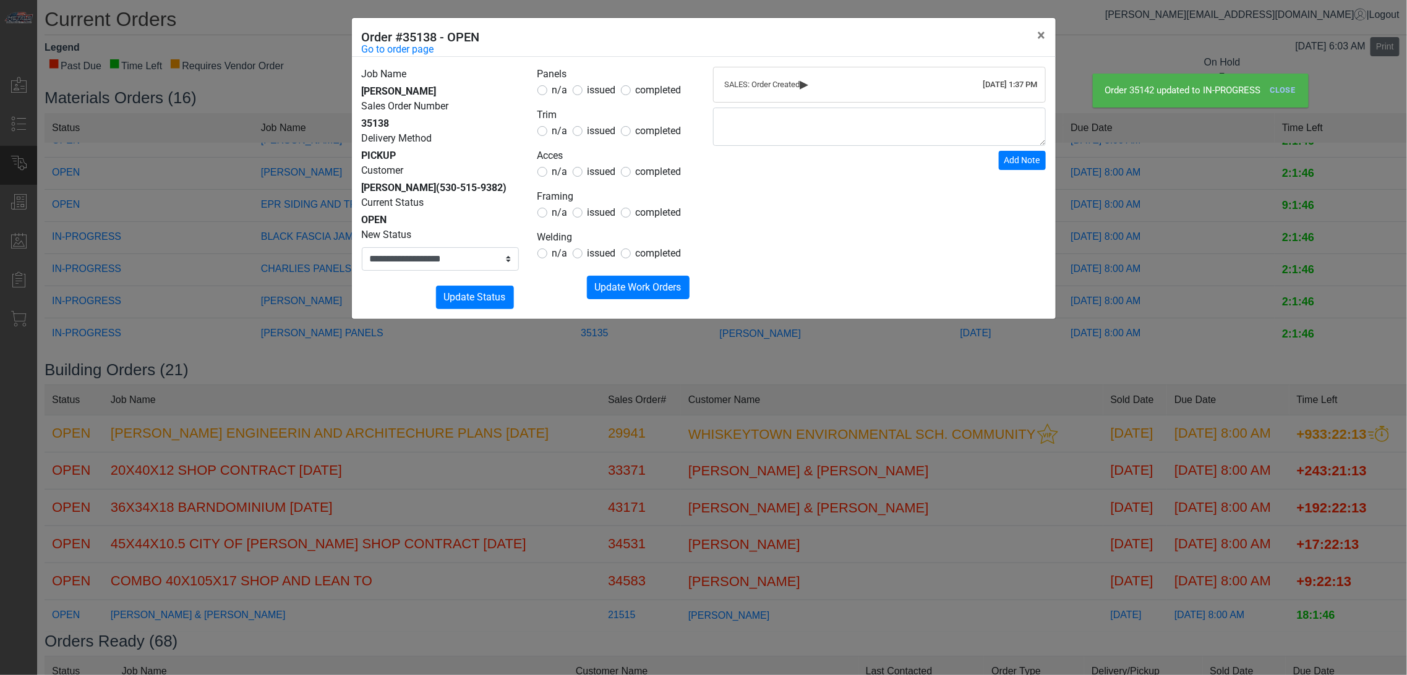
click at [599, 99] on form "Panels n/a issued completed Trim n/a issued completed Acces n/a issued complete…" at bounding box center [615, 183] width 157 height 233
click at [599, 92] on span "issued" at bounding box center [601, 90] width 28 height 12
drag, startPoint x: 592, startPoint y: 129, endPoint x: 600, endPoint y: 161, distance: 33.9
click at [596, 134] on span "issued" at bounding box center [601, 131] width 28 height 12
click at [600, 173] on span "issued" at bounding box center [601, 172] width 28 height 12
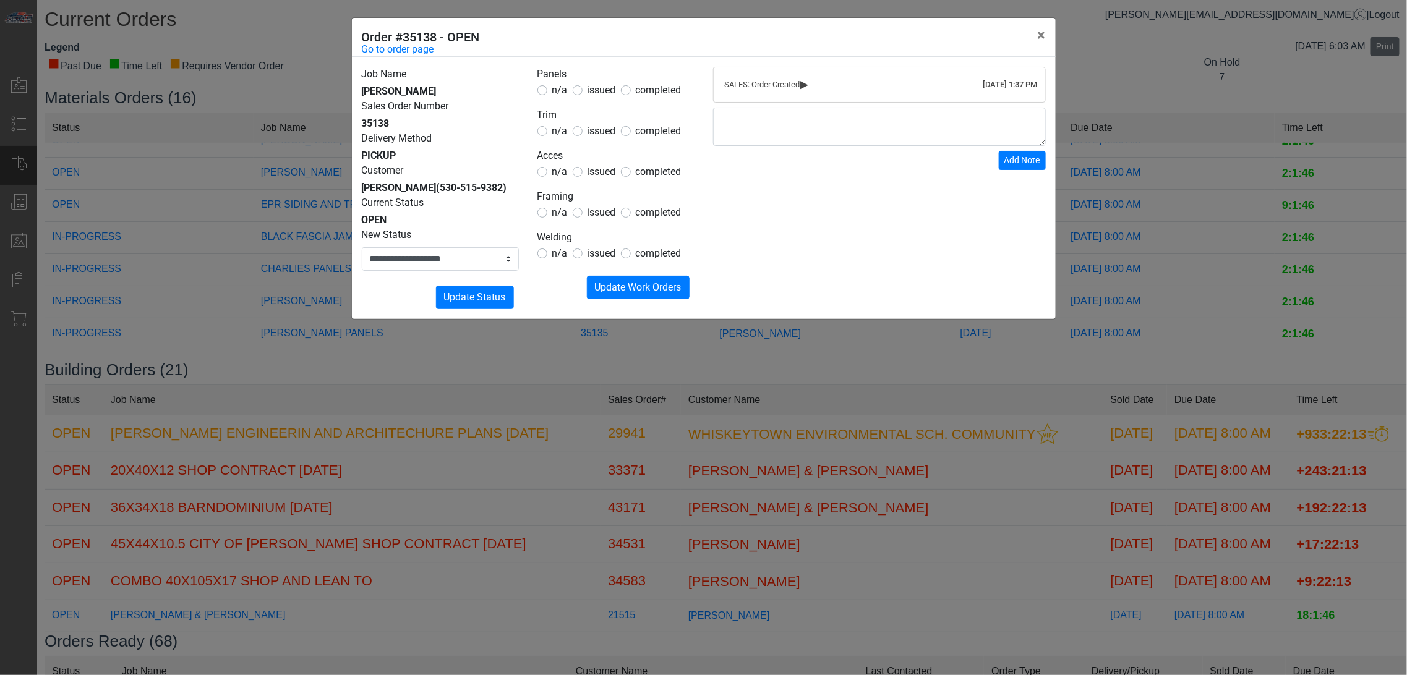
click at [598, 137] on span "issued" at bounding box center [601, 131] width 28 height 12
click at [569, 221] on form "Panels n/a issued completed Trim n/a issued completed Acces n/a issued complete…" at bounding box center [615, 183] width 157 height 233
click at [561, 212] on span "n/a" at bounding box center [559, 213] width 15 height 12
click at [565, 264] on form "Panels n/a issued completed Trim n/a issued completed Acces n/a issued complete…" at bounding box center [615, 183] width 157 height 233
click at [563, 258] on span "n/a" at bounding box center [559, 253] width 15 height 12
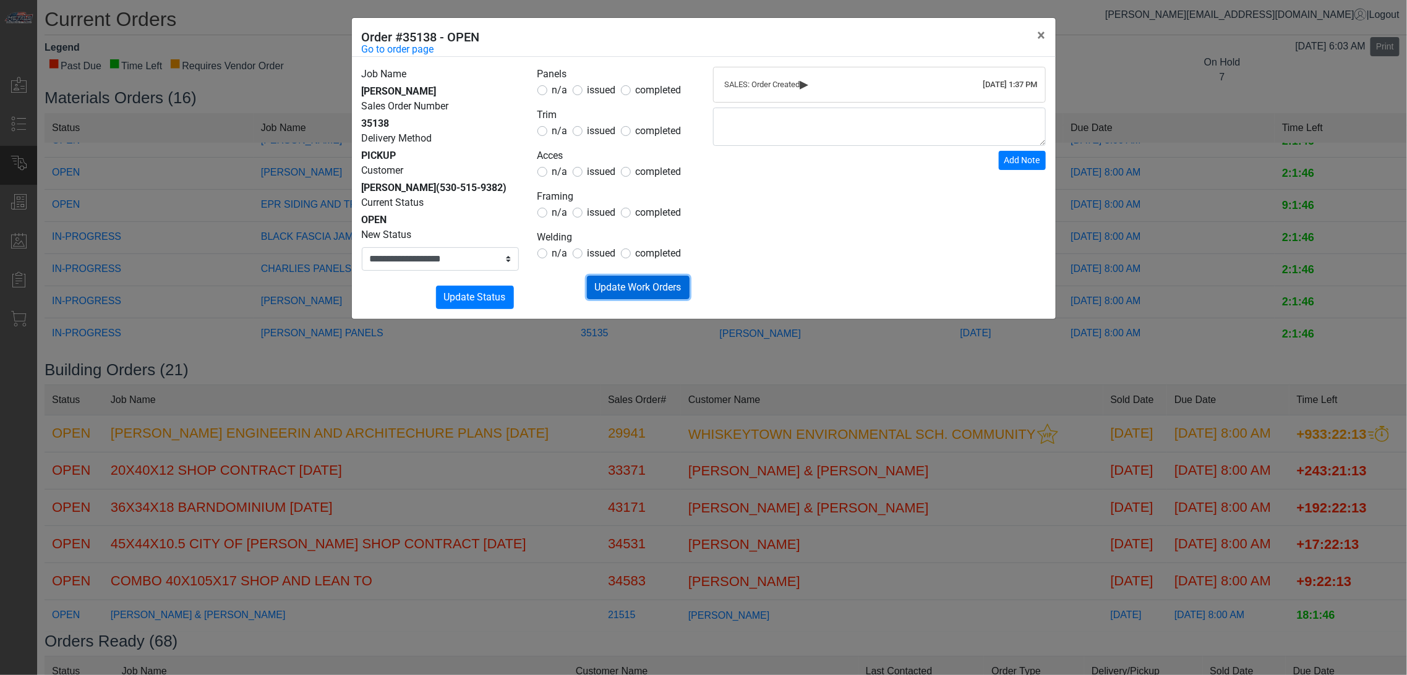
click at [608, 278] on button "Submitting Update Work Orders" at bounding box center [638, 287] width 103 height 23
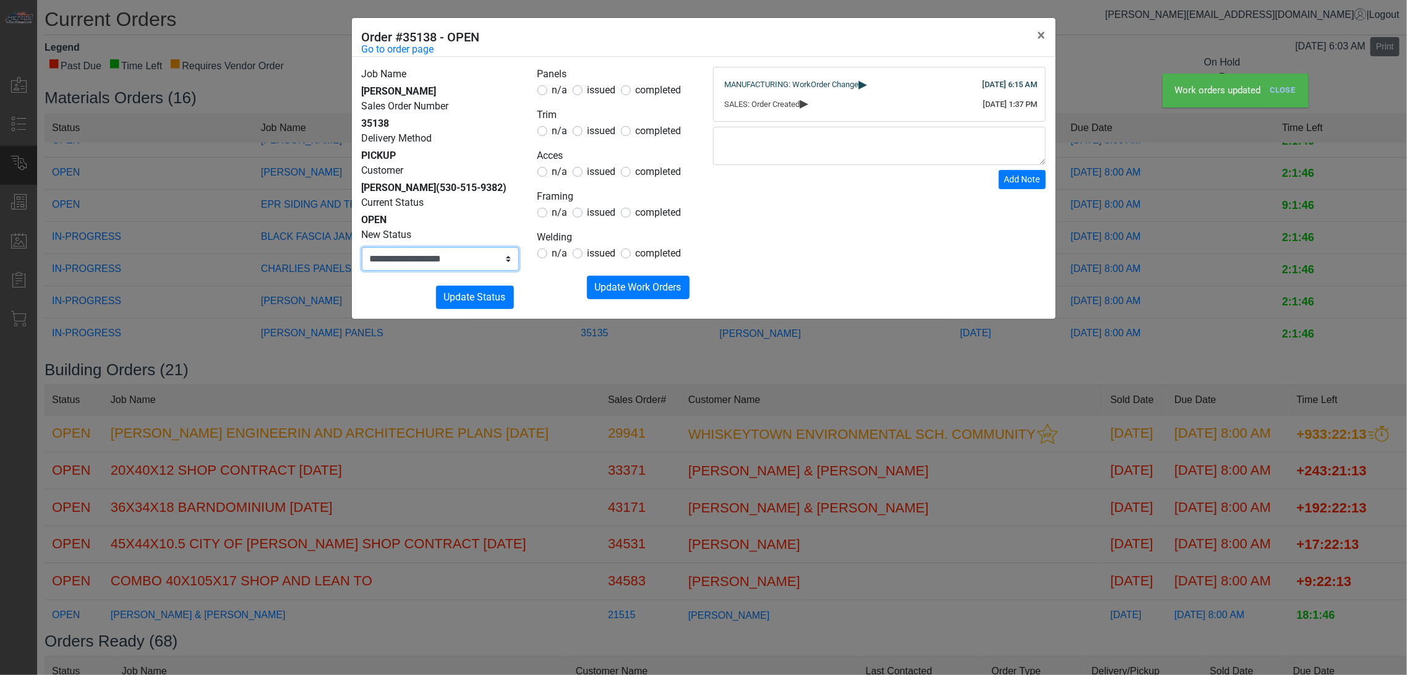
click at [465, 257] on select "**********" at bounding box center [440, 258] width 157 height 23
select select "**********"
click at [362, 247] on select "**********" at bounding box center [440, 258] width 157 height 23
click at [487, 288] on button "Submitting Update Status" at bounding box center [475, 297] width 78 height 23
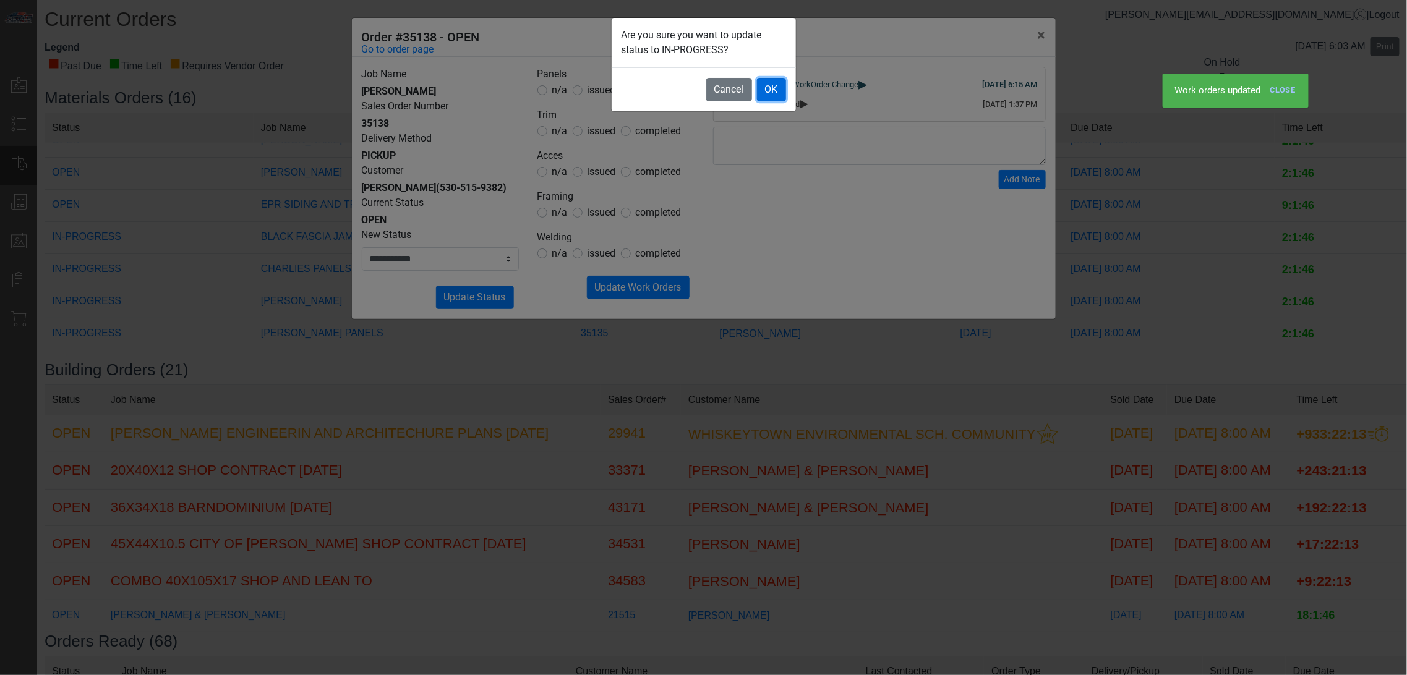
click at [780, 96] on button "OK" at bounding box center [771, 89] width 29 height 23
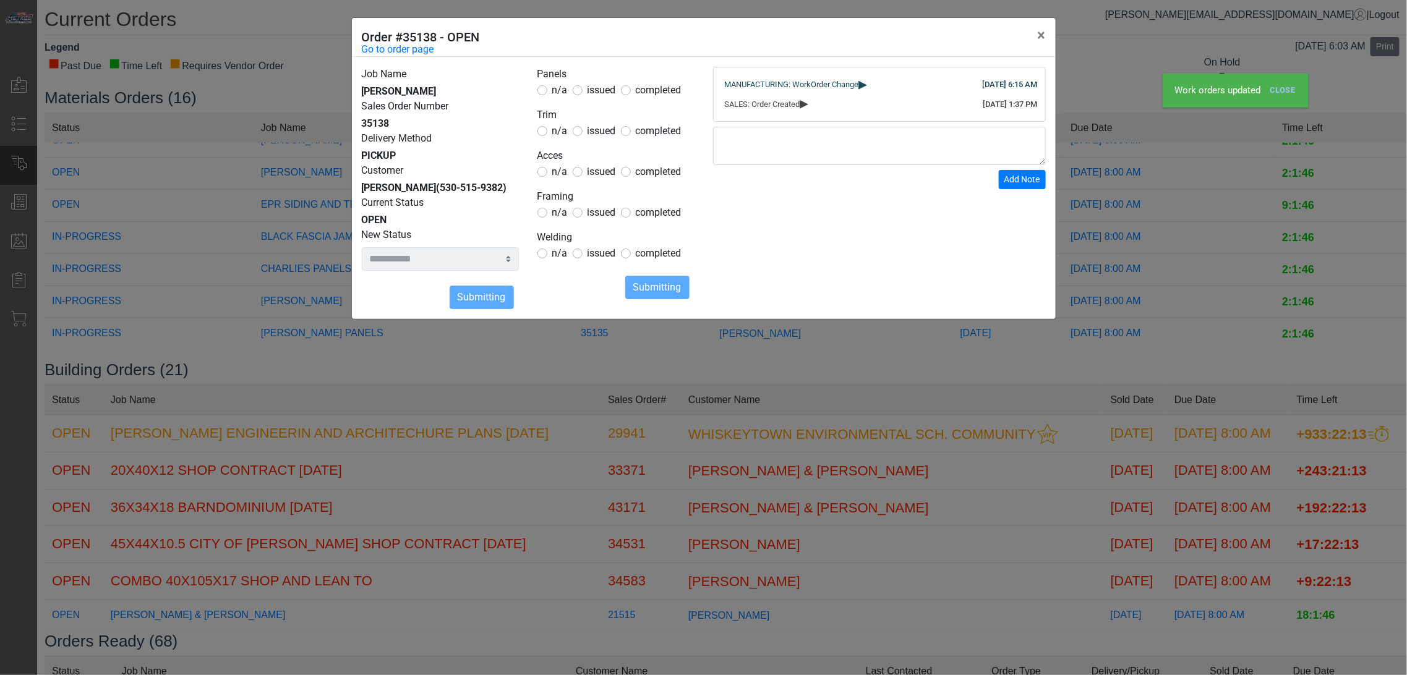
select select
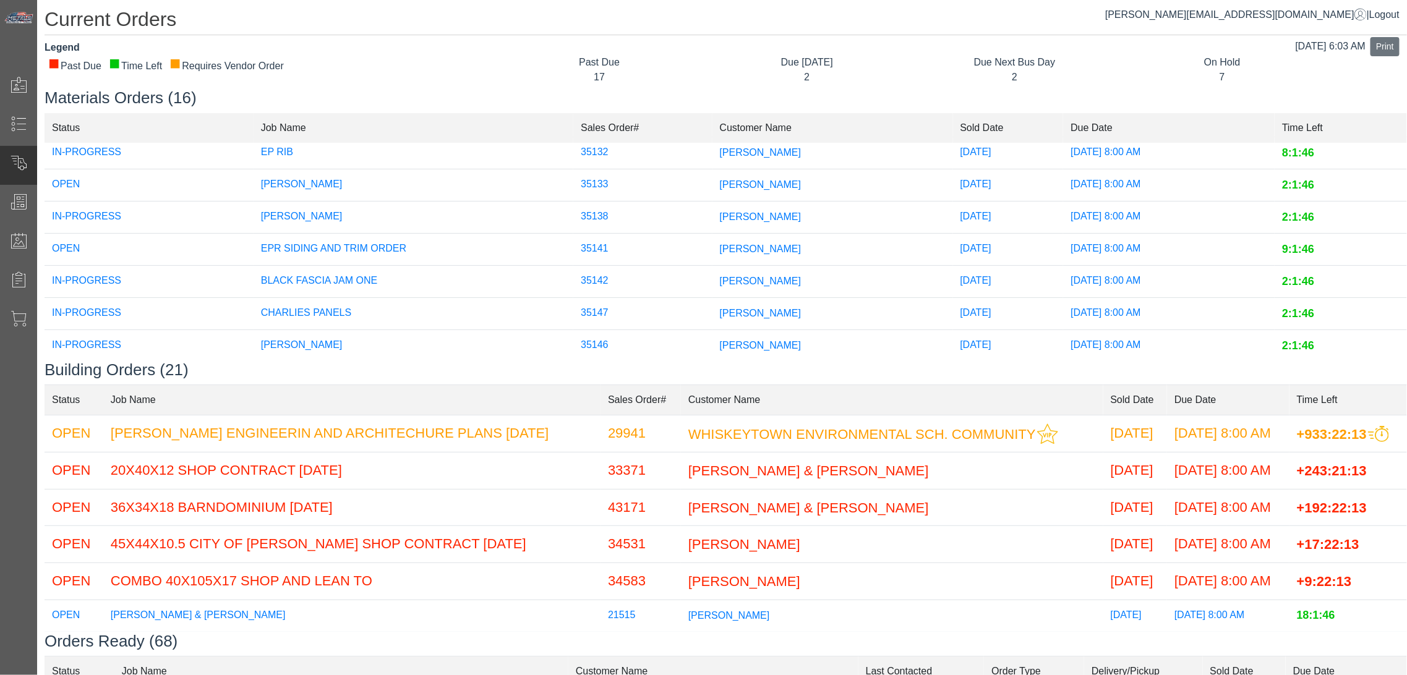
scroll to position [268, 0]
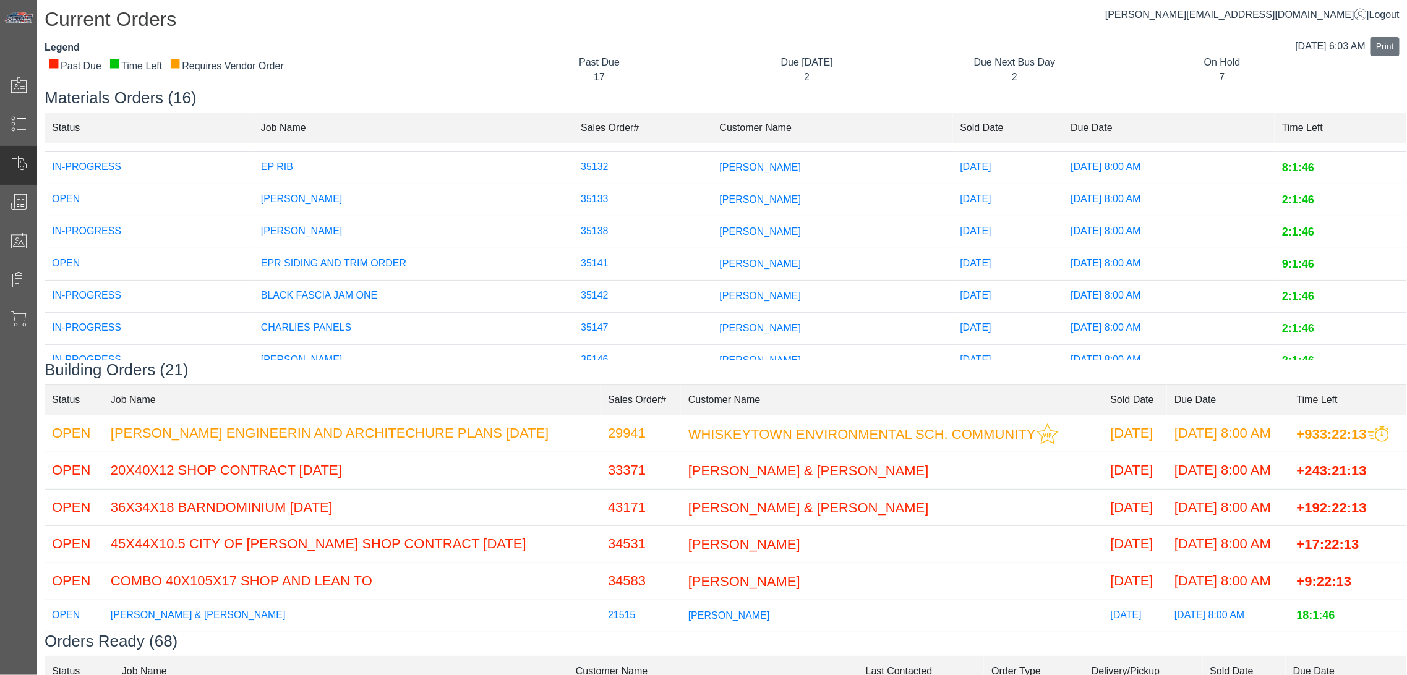
click at [731, 201] on span "[PERSON_NAME]" at bounding box center [761, 199] width 82 height 11
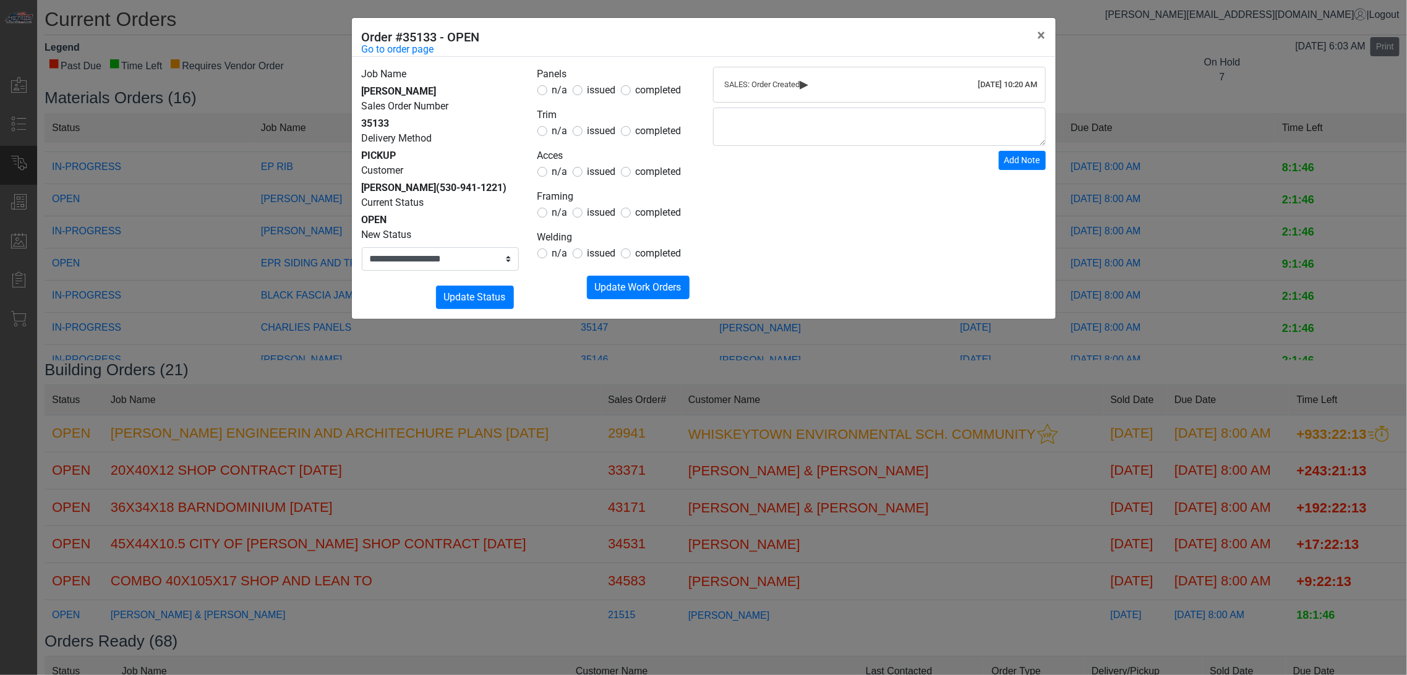
click at [611, 208] on span "issued" at bounding box center [601, 213] width 28 height 12
click at [567, 174] on div "n/a issued completed" at bounding box center [615, 171] width 157 height 15
drag, startPoint x: 559, startPoint y: 252, endPoint x: 553, endPoint y: 233, distance: 20.0
click at [558, 251] on span "n/a" at bounding box center [559, 253] width 15 height 12
click at [552, 177] on div "n/a" at bounding box center [552, 171] width 30 height 15
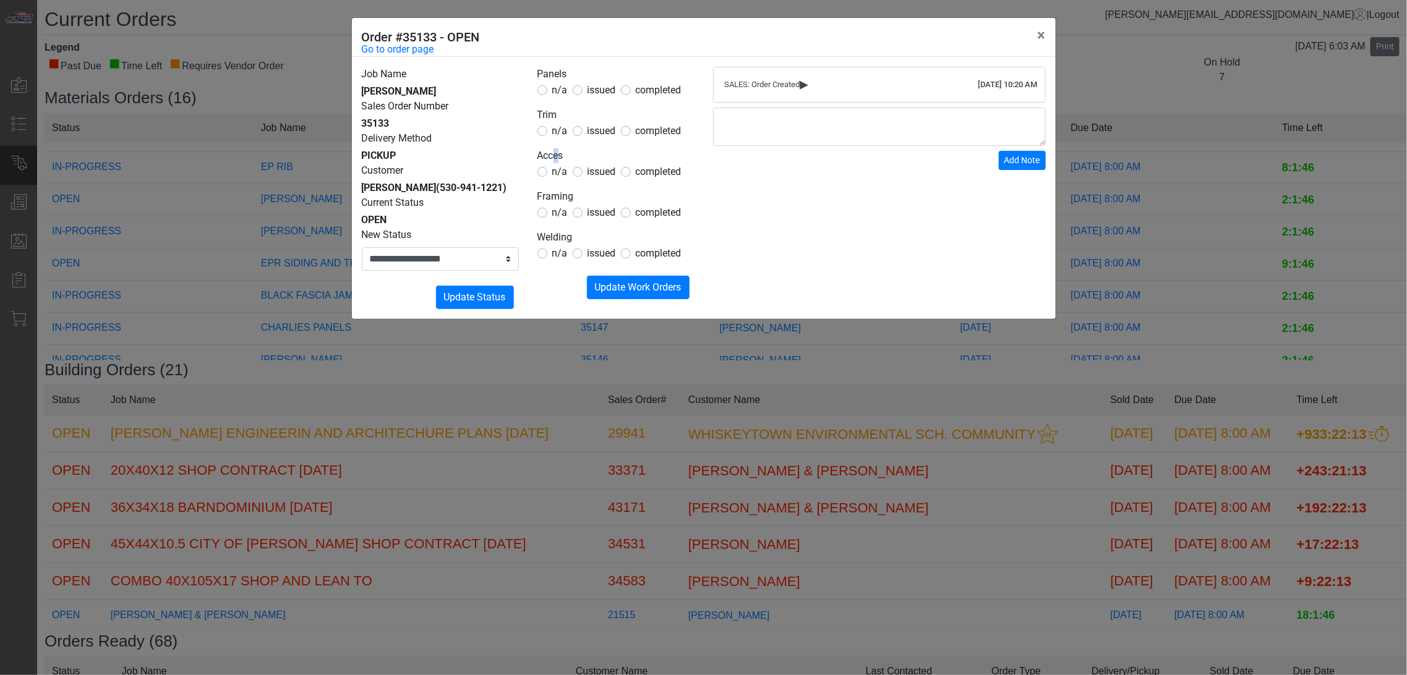
click at [555, 139] on form "Panels n/a issued completed Trim n/a issued completed Acces n/a issued complete…" at bounding box center [615, 183] width 157 height 233
click at [560, 176] on span "n/a" at bounding box center [559, 172] width 15 height 12
click at [557, 140] on form "Panels n/a issued completed Trim n/a issued completed Acces n/a issued complete…" at bounding box center [615, 183] width 157 height 233
click at [559, 132] on span "n/a" at bounding box center [559, 131] width 15 height 12
click at [558, 97] on label "n/a" at bounding box center [559, 90] width 15 height 15
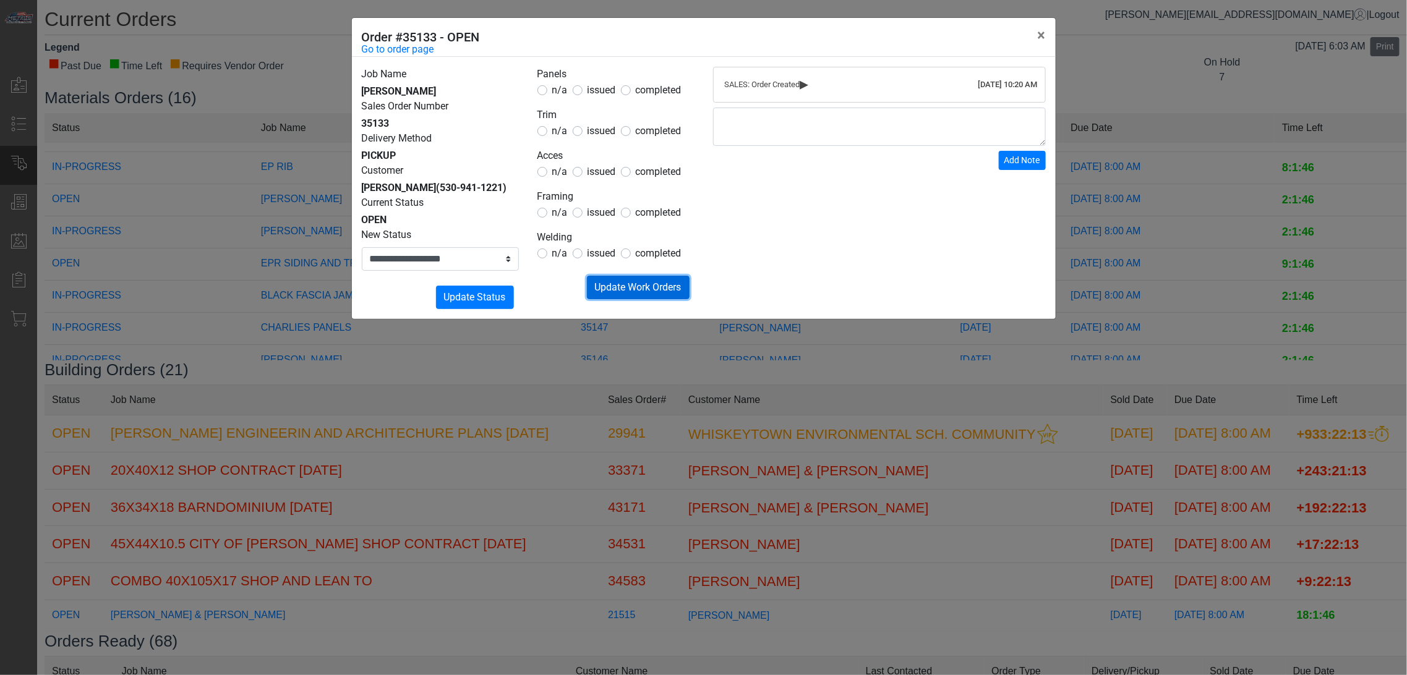
click at [625, 277] on button "Submitting Update Work Orders" at bounding box center [638, 287] width 103 height 23
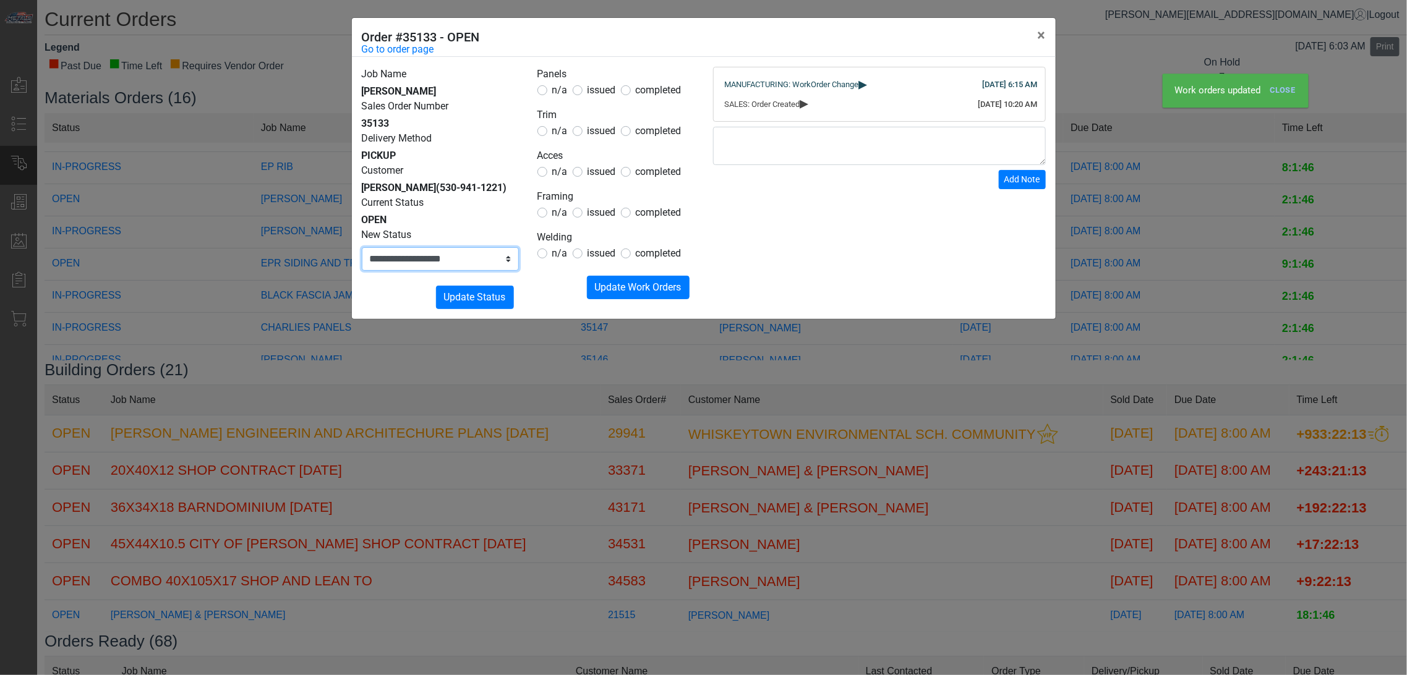
click at [476, 269] on select "**********" at bounding box center [440, 258] width 157 height 23
select select "**********"
click at [362, 247] on select "**********" at bounding box center [440, 258] width 157 height 23
click at [469, 292] on span "Update Status" at bounding box center [475, 297] width 62 height 12
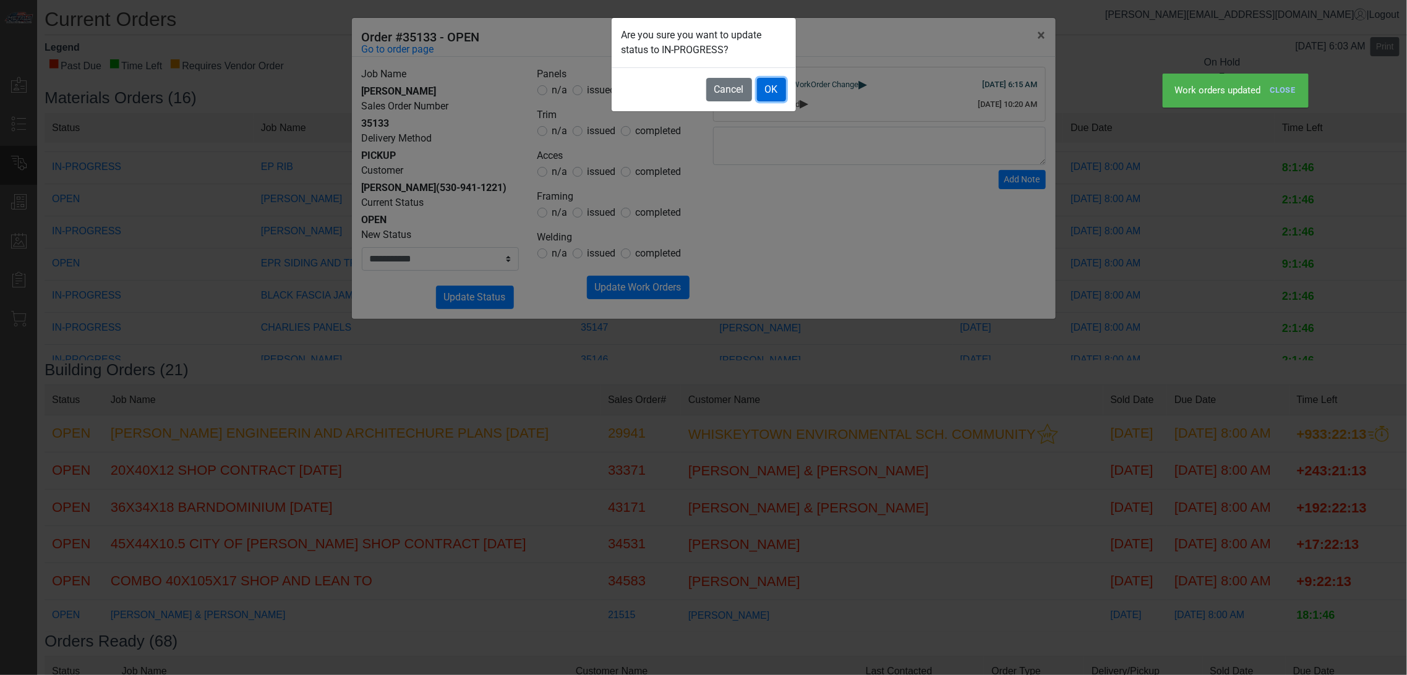
drag, startPoint x: 766, startPoint y: 81, endPoint x: 773, endPoint y: 83, distance: 7.6
click at [766, 82] on button "OK" at bounding box center [771, 89] width 29 height 23
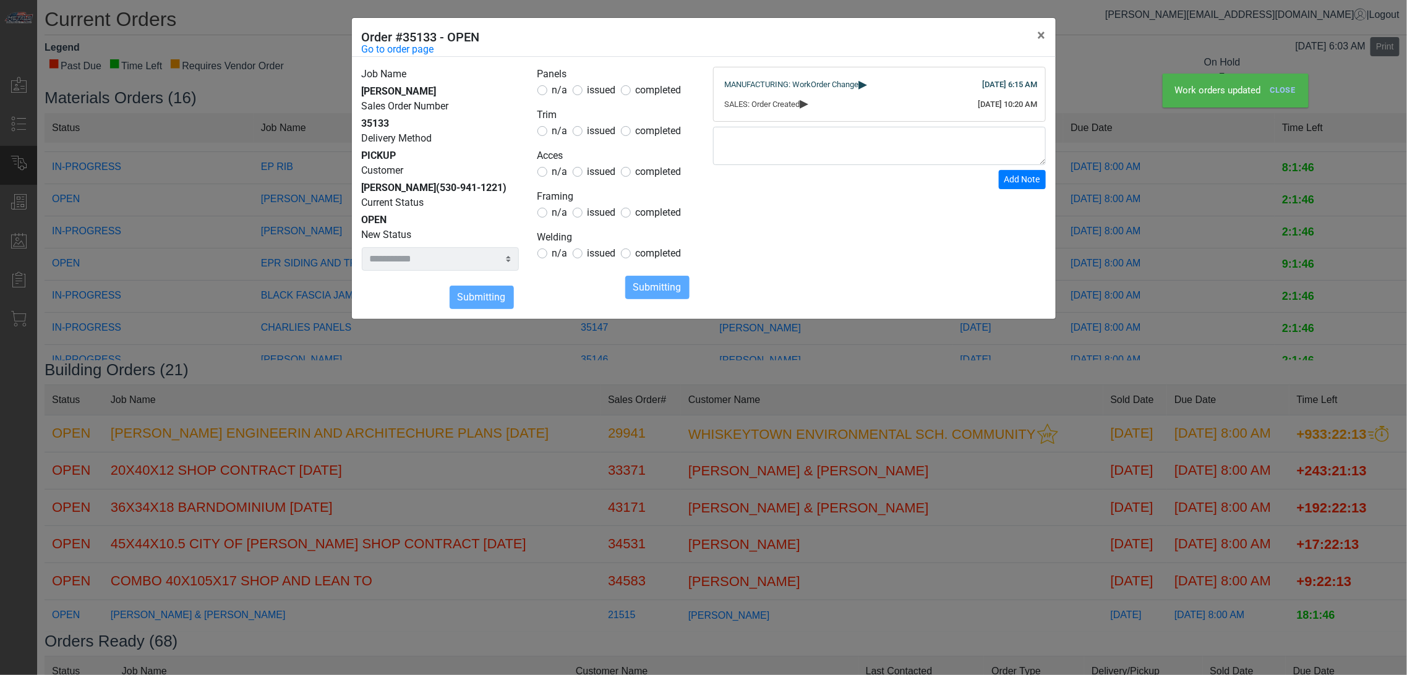
select select
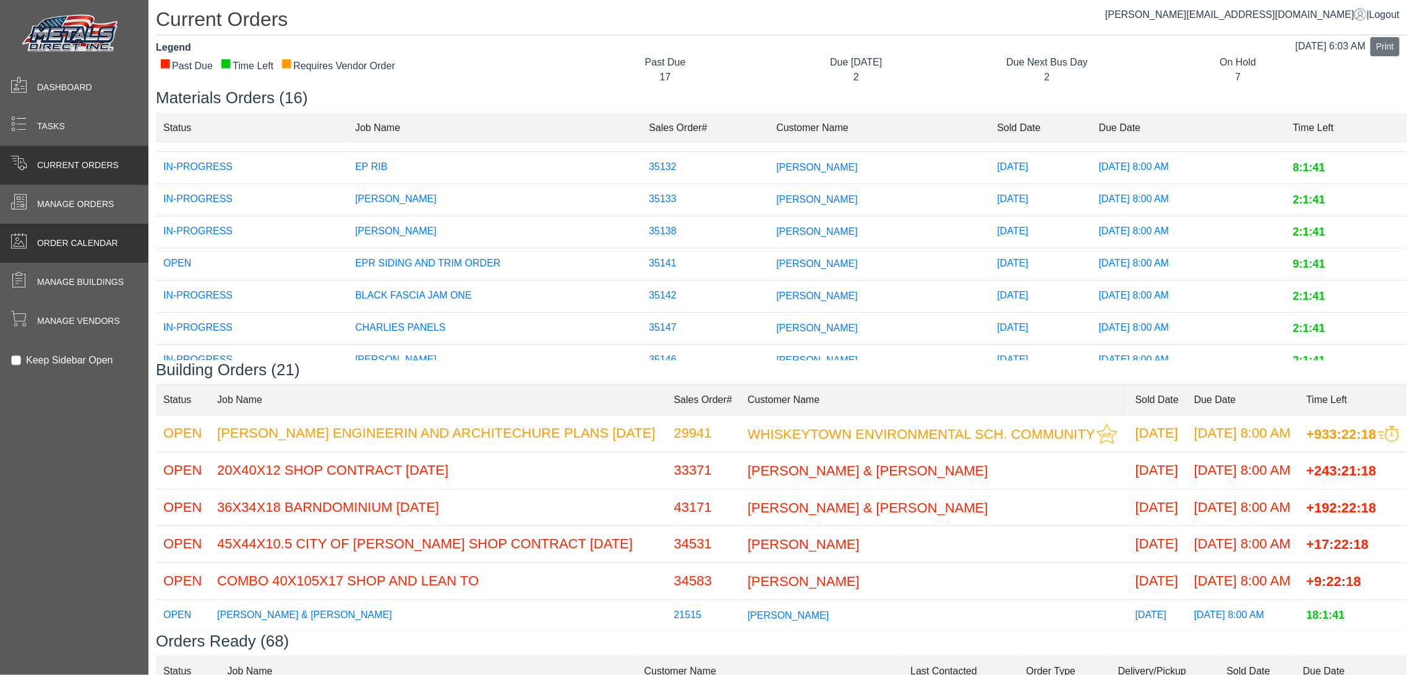
click at [21, 226] on div "Order Calendar" at bounding box center [74, 243] width 148 height 39
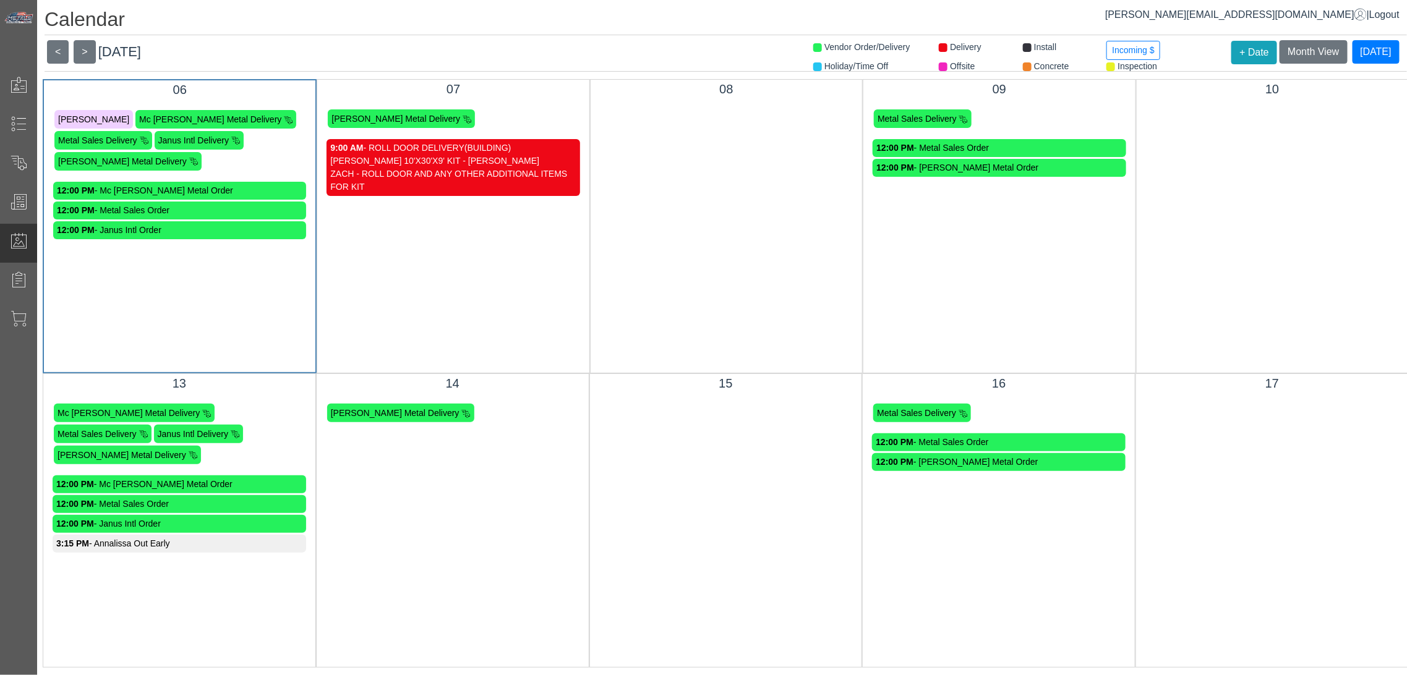
click at [289, 53] on header "< > [DATE] Month View [DATE]" at bounding box center [726, 56] width 1362 height 32
click at [245, 62] on header "< > [DATE] Month View [DATE]" at bounding box center [726, 56] width 1362 height 32
click at [432, 40] on header "< > [DATE] Month View [DATE]" at bounding box center [726, 56] width 1362 height 32
click at [129, 116] on span "[PERSON_NAME]" at bounding box center [93, 119] width 71 height 10
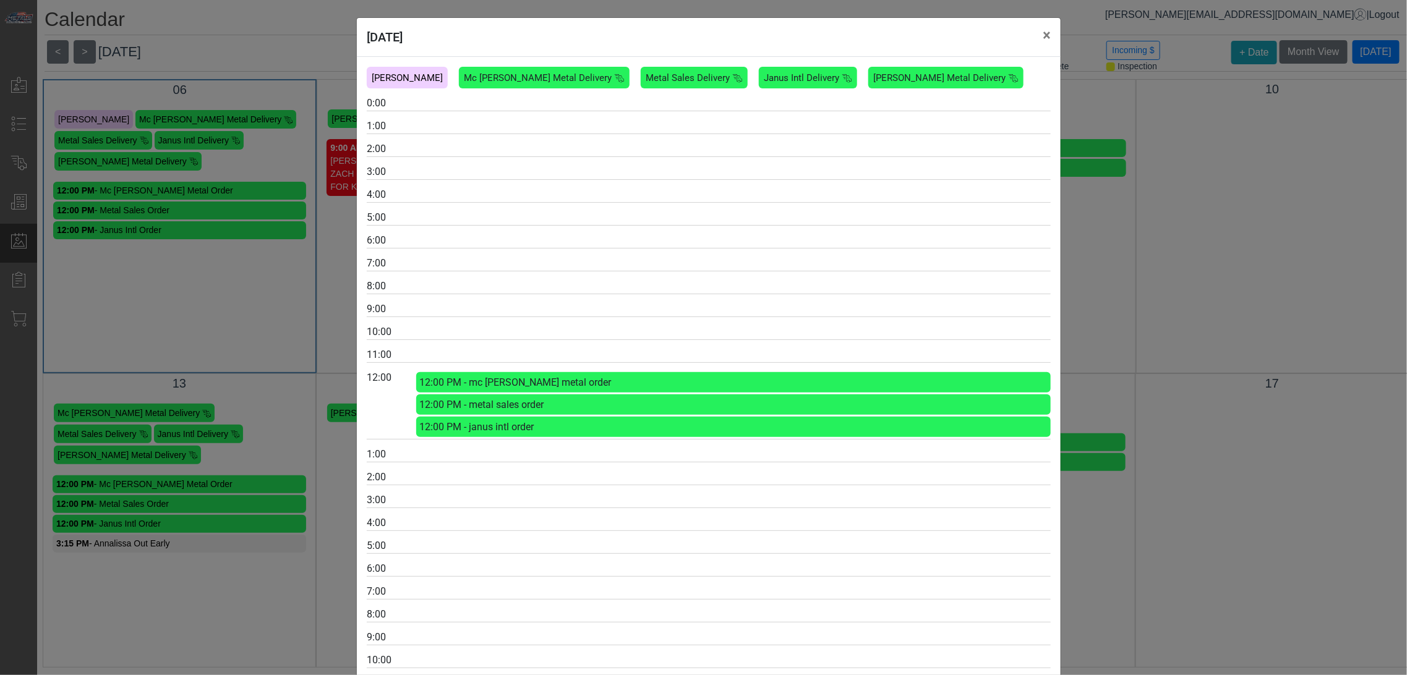
click at [432, 87] on div "[PERSON_NAME]" at bounding box center [407, 78] width 81 height 22
click at [435, 80] on span "[PERSON_NAME]" at bounding box center [407, 77] width 71 height 11
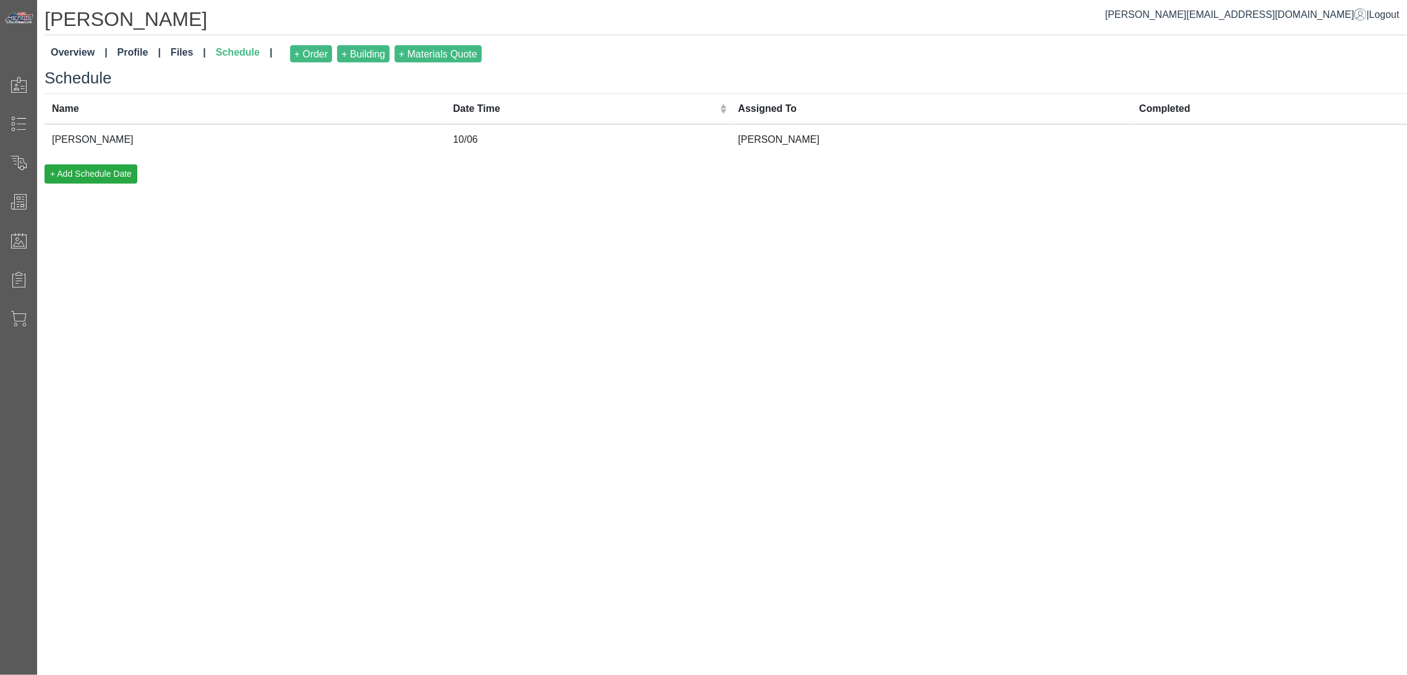
click at [182, 140] on td "[PERSON_NAME]" at bounding box center [245, 139] width 401 height 30
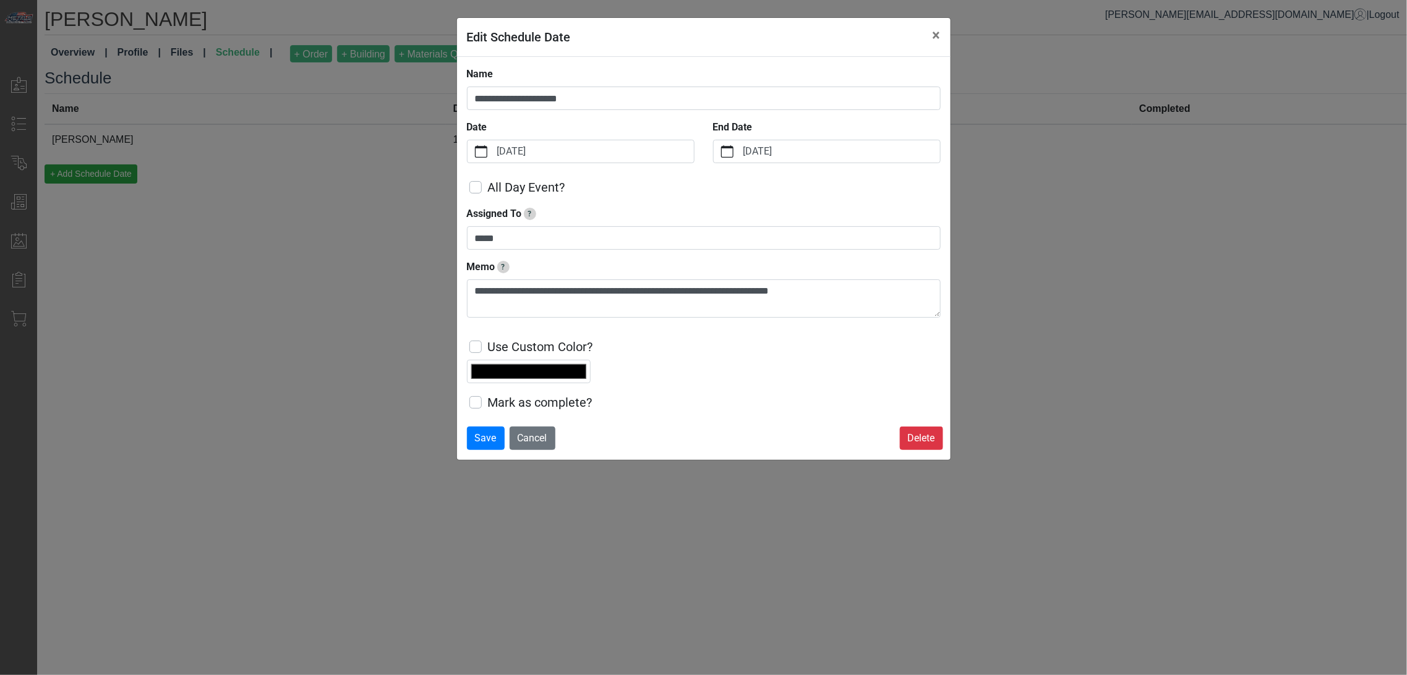
click at [1016, 341] on div "**********" at bounding box center [703, 337] width 1407 height 675
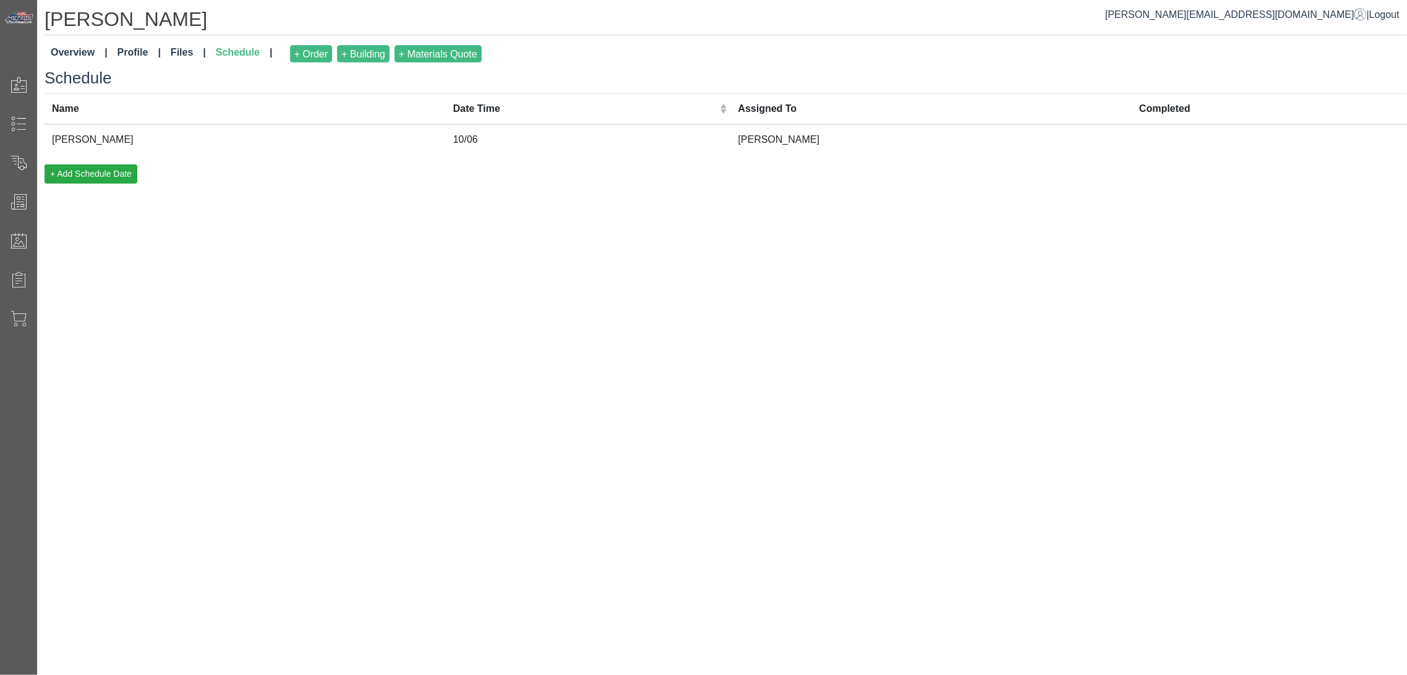
click at [57, 50] on link "Overview" at bounding box center [79, 53] width 67 height 27
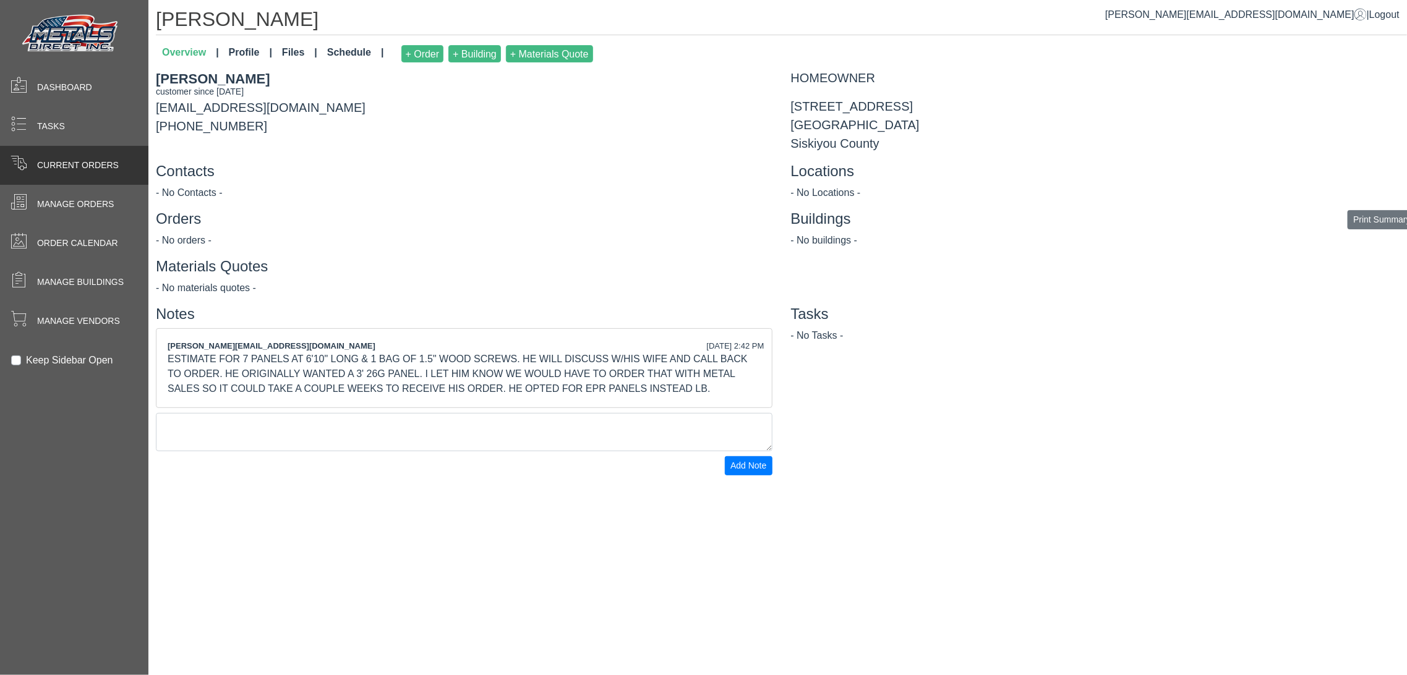
click at [40, 165] on span "Current Orders" at bounding box center [78, 165] width 82 height 13
